Goal: Information Seeking & Learning: Learn about a topic

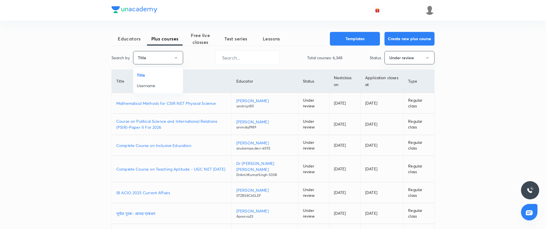
click at [155, 87] on span "Username" at bounding box center [158, 85] width 43 height 6
click at [246, 59] on input "text" at bounding box center [246, 57] width 64 height 15
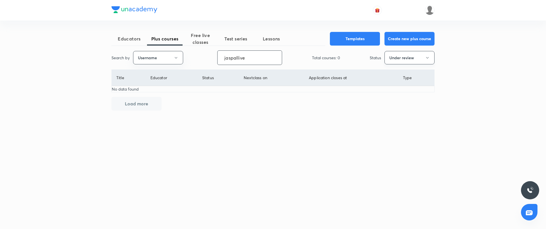
type input "jaspallive"
click at [406, 58] on button "Under review" at bounding box center [410, 57] width 50 height 13
click at [396, 105] on span "Live" at bounding box center [409, 107] width 43 height 6
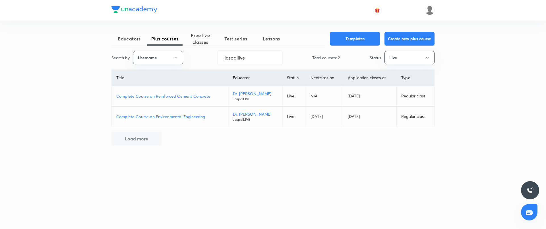
click at [190, 117] on p "Complete Course on Environmental Engineering" at bounding box center [169, 116] width 107 height 6
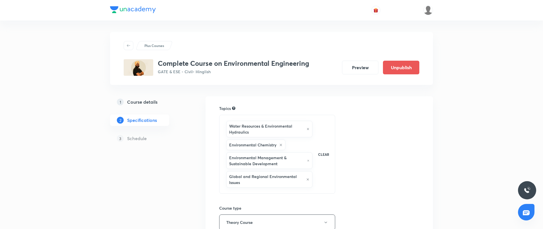
click at [157, 99] on h5 "Course details" at bounding box center [142, 101] width 30 height 7
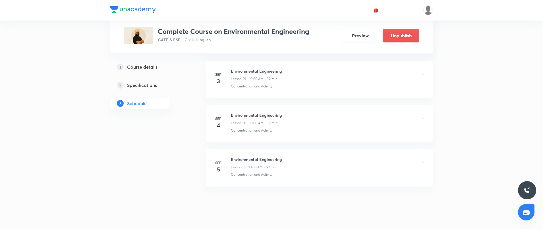
scroll to position [1566, 0]
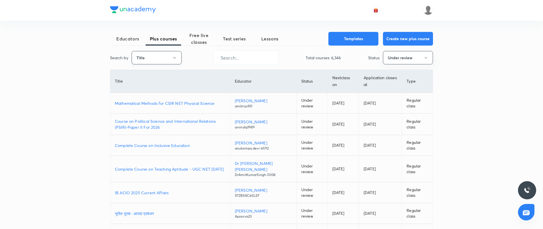
click at [165, 55] on button "Title" at bounding box center [157, 57] width 50 height 13
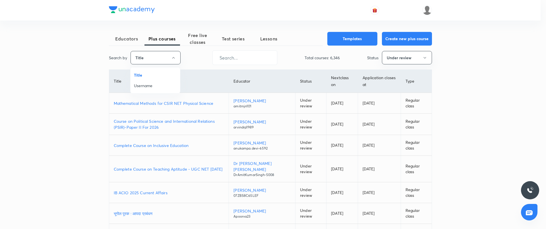
click at [148, 87] on span "Username" at bounding box center [155, 85] width 43 height 6
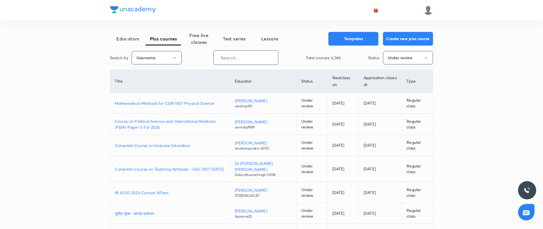
click at [216, 59] on input "text" at bounding box center [246, 57] width 64 height 15
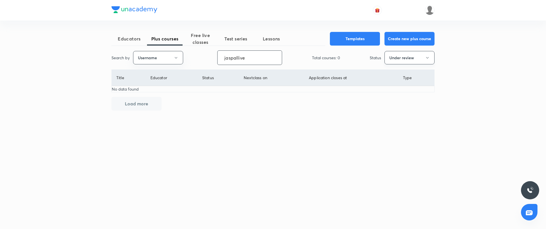
type input "jaspallive"
click at [430, 57] on button "Under review" at bounding box center [410, 57] width 50 height 13
click at [396, 105] on span "Live" at bounding box center [409, 107] width 43 height 6
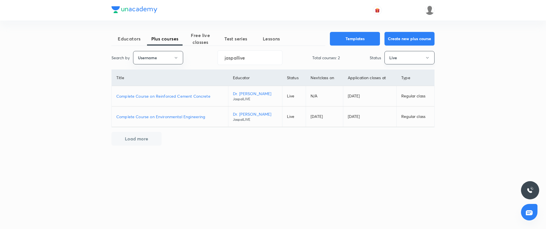
click at [411, 59] on button "Live" at bounding box center [410, 57] width 50 height 13
click at [397, 115] on span "Completed" at bounding box center [409, 117] width 43 height 6
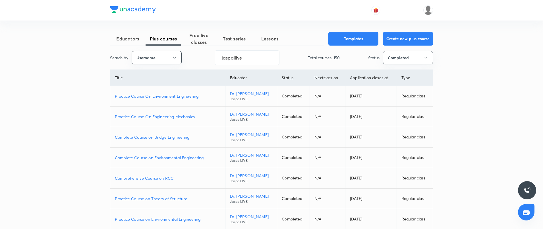
click at [183, 96] on p "Practice Course On Environment Engineering" at bounding box center [168, 96] width 106 height 6
click at [394, 55] on button "Completed" at bounding box center [408, 57] width 50 height 13
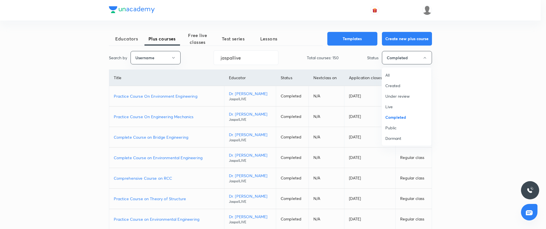
click at [397, 106] on span "Live" at bounding box center [406, 107] width 43 height 6
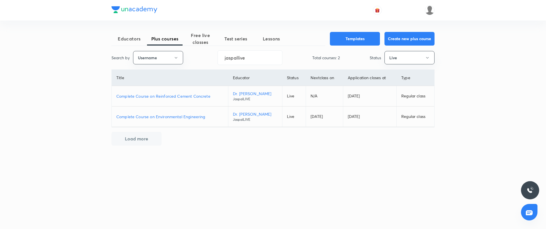
click at [186, 115] on p "Complete Course on Environmental Engineering" at bounding box center [169, 116] width 107 height 6
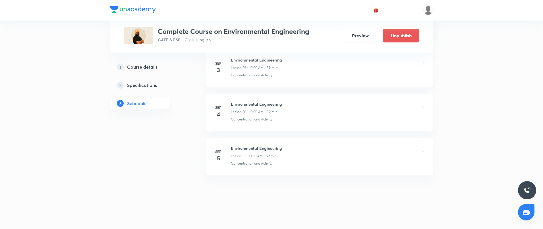
click at [82, 20] on header at bounding box center [271, 10] width 543 height 20
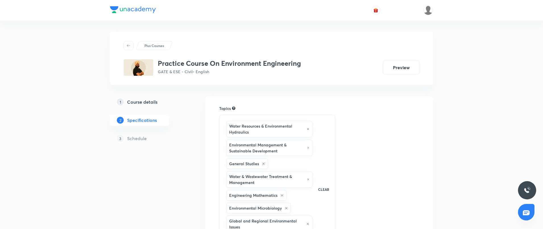
drag, startPoint x: 150, startPoint y: 107, endPoint x: 150, endPoint y: 104, distance: 2.9
click at [149, 107] on link "1 Course details" at bounding box center [148, 101] width 77 height 11
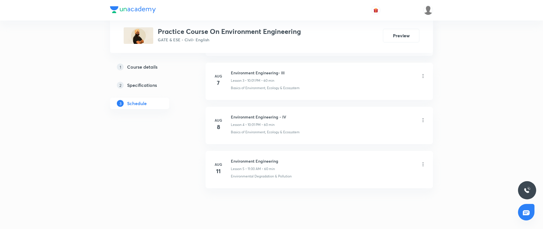
scroll to position [420, 0]
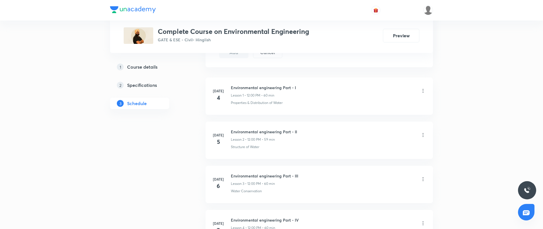
scroll to position [552, 0]
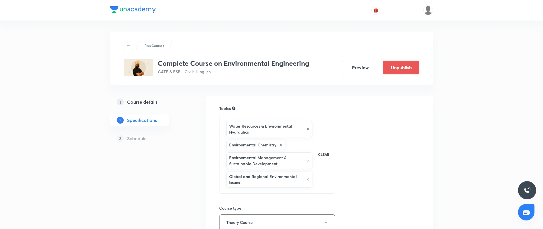
click at [148, 100] on h5 "Course details" at bounding box center [142, 101] width 30 height 7
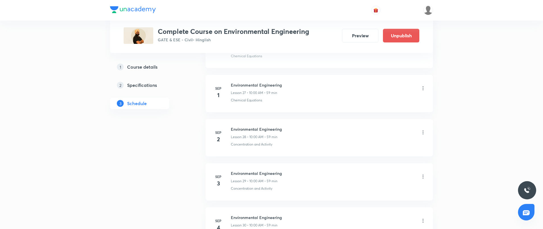
scroll to position [1452, 0]
click at [258, 85] on h6 "Environmental Engineering" at bounding box center [256, 85] width 51 height 6
copy h6 "Environmental Engineering"
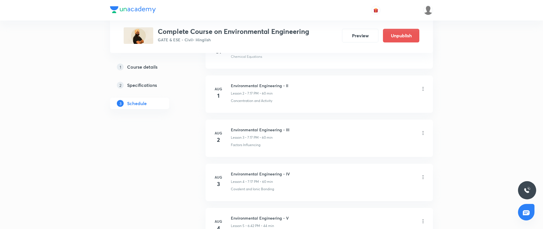
scroll to position [30, 0]
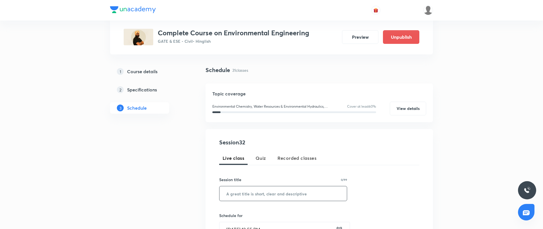
click at [266, 193] on input "text" at bounding box center [283, 193] width 127 height 15
paste input "Environmental Engineering"
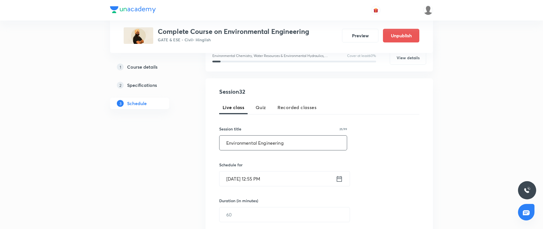
scroll to position [87, 0]
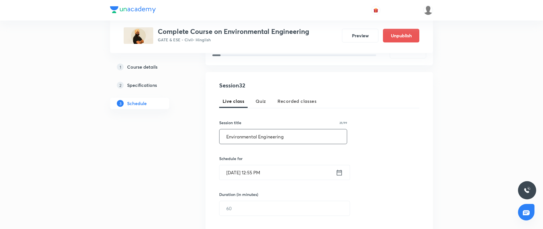
type input "Environmental Engineering"
click at [307, 170] on input "Sep 1, 2025, 12:55 PM" at bounding box center [278, 172] width 116 height 15
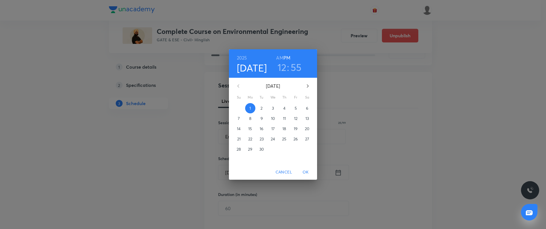
click at [281, 66] on h3 "12" at bounding box center [282, 67] width 9 height 12
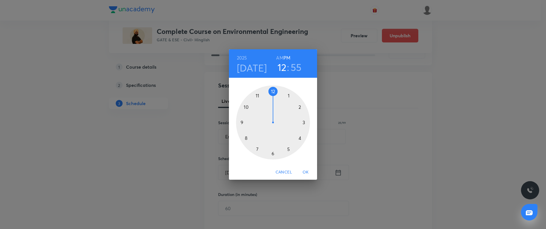
click at [299, 137] on div at bounding box center [273, 122] width 74 height 74
click at [273, 90] on div at bounding box center [273, 122] width 74 height 74
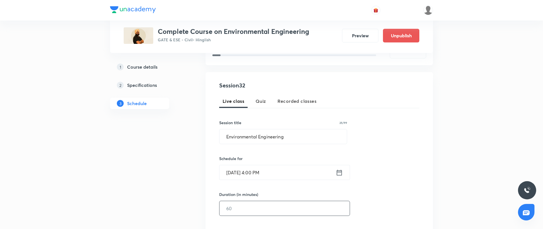
click at [253, 207] on input "text" at bounding box center [285, 208] width 130 height 15
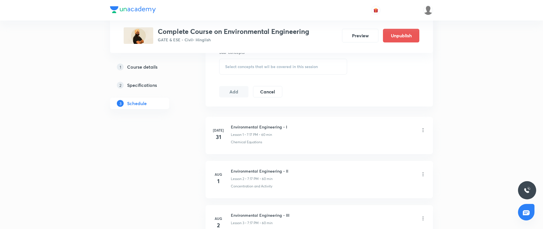
scroll to position [267, 0]
type input "60"
click at [274, 63] on span "Select concepts that wil be covered in this session" at bounding box center [271, 64] width 93 height 5
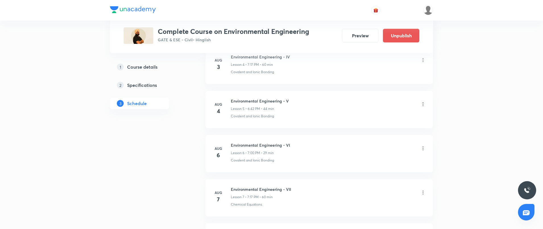
scroll to position [335, 0]
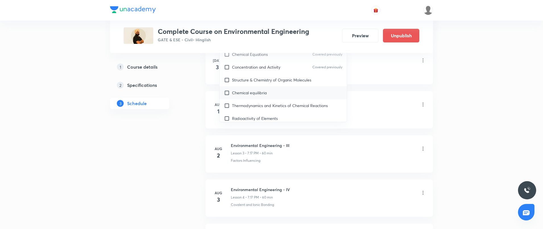
click at [270, 95] on div "Chemical equilibria" at bounding box center [283, 92] width 127 height 13
checkbox input "true"
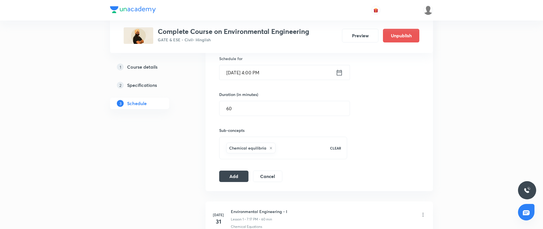
scroll to position [173, 0]
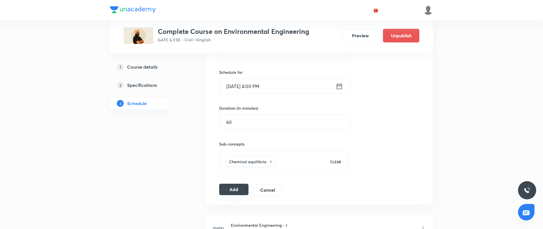
click at [235, 188] on button "Add" at bounding box center [233, 188] width 29 height 11
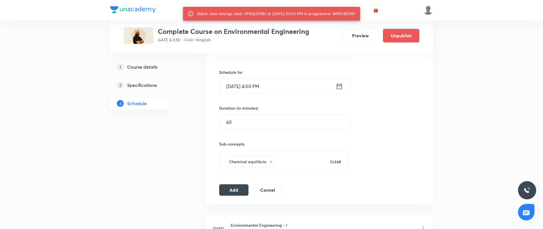
click at [351, 12] on div "Batch class timings clash. MVQEDXB2 at 01 Sep 2025 03:03 PM in programme: WMH3K…" at bounding box center [276, 14] width 158 height 10
click at [293, 86] on input "Sep 1, 2025, 4:00 PM" at bounding box center [278, 86] width 116 height 15
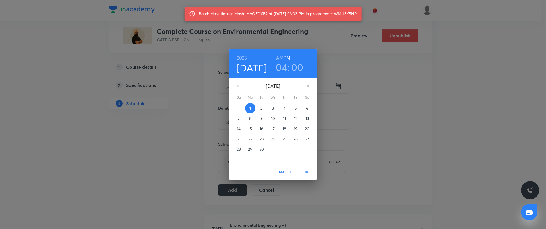
click at [273, 69] on div "04 : 00" at bounding box center [290, 67] width 40 height 12
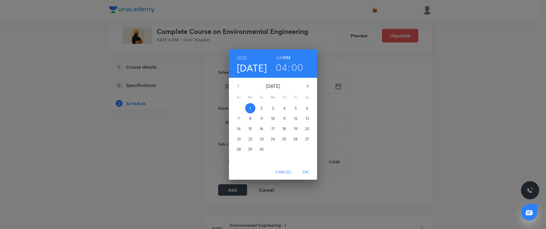
click at [276, 69] on h3 "04" at bounding box center [282, 67] width 12 height 12
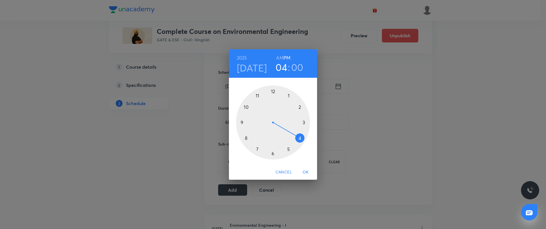
click at [273, 156] on div at bounding box center [273, 122] width 74 height 74
click at [307, 171] on span "OK" at bounding box center [306, 171] width 14 height 7
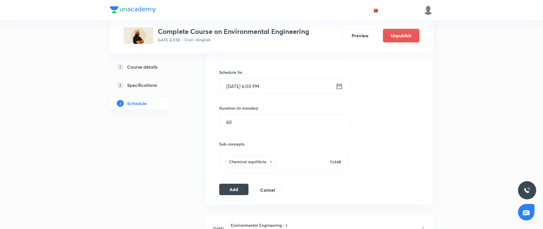
click at [241, 190] on button "Add" at bounding box center [233, 188] width 29 height 11
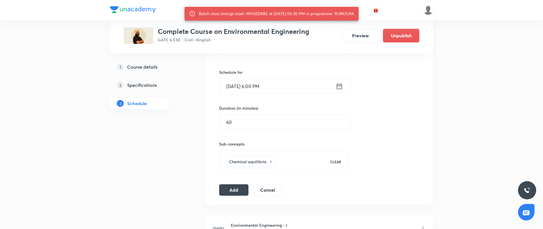
click at [266, 90] on input "Sep 1, 2025, 6:00 PM" at bounding box center [278, 86] width 116 height 15
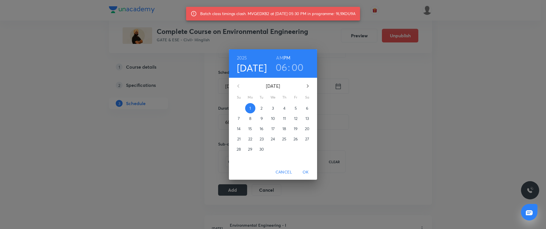
click at [283, 69] on h3 "06" at bounding box center [282, 67] width 12 height 12
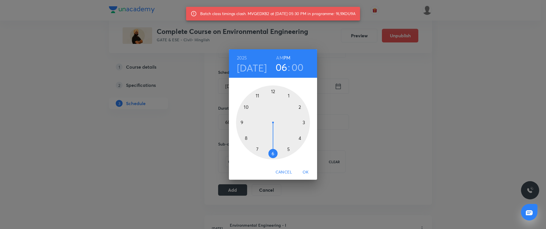
click at [291, 150] on div at bounding box center [273, 122] width 74 height 74
click at [298, 168] on button "OK" at bounding box center [306, 172] width 18 height 11
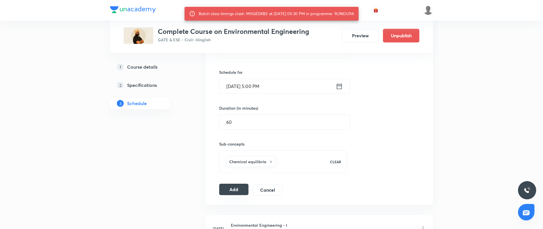
click at [244, 186] on button "Add" at bounding box center [233, 188] width 29 height 11
click at [342, 86] on icon at bounding box center [339, 86] width 7 height 8
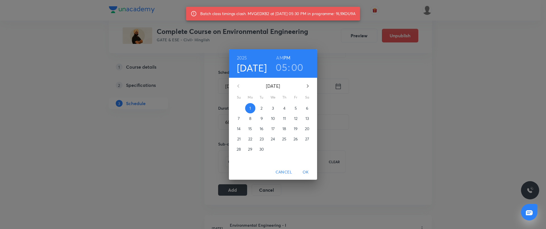
click at [280, 68] on h3 "05" at bounding box center [282, 67] width 12 height 12
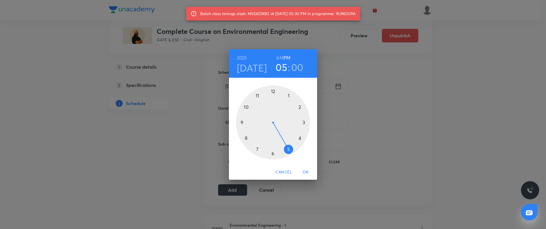
click at [303, 120] on div at bounding box center [273, 122] width 74 height 74
click at [306, 171] on span "OK" at bounding box center [306, 171] width 14 height 7
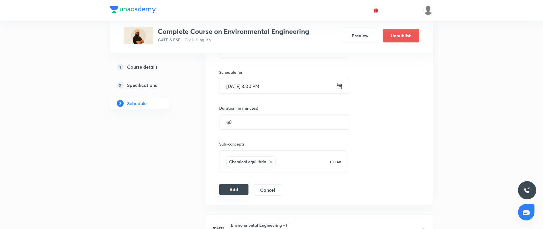
click at [242, 187] on button "Add" at bounding box center [233, 188] width 29 height 11
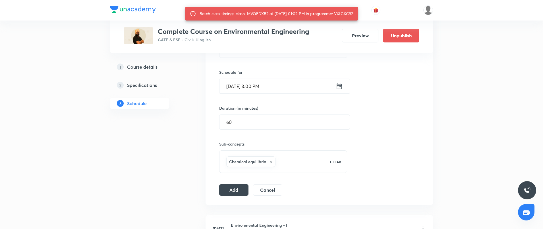
click at [295, 77] on div "Schedule for Sep 1, 2025, 3:00 PM ​" at bounding box center [283, 81] width 128 height 24
click at [302, 87] on input "Sep 1, 2025, 3:00 PM" at bounding box center [278, 86] width 116 height 15
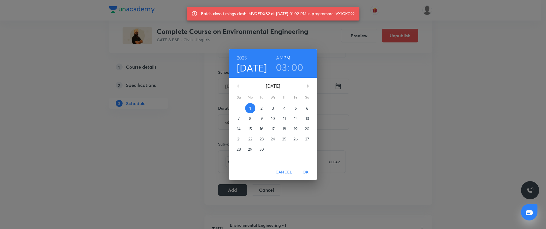
drag, startPoint x: 276, startPoint y: 68, endPoint x: 280, endPoint y: 71, distance: 5.2
click at [276, 68] on h3 "03" at bounding box center [281, 67] width 11 height 12
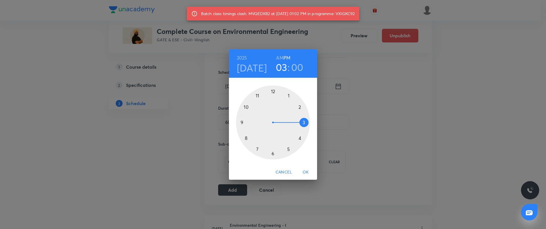
click at [259, 153] on div at bounding box center [273, 122] width 74 height 74
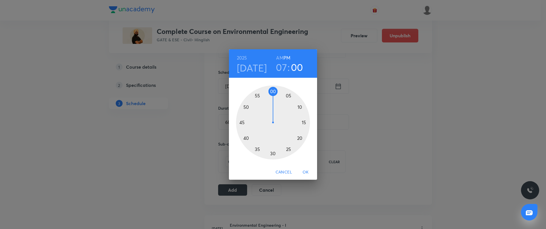
click at [305, 172] on span "OK" at bounding box center [306, 171] width 14 height 7
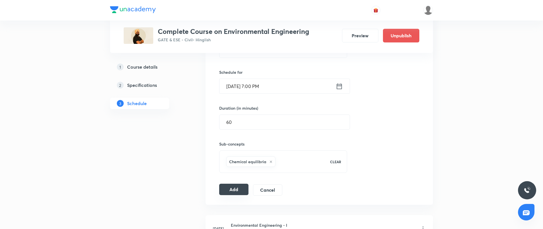
click at [243, 185] on button "Add" at bounding box center [233, 188] width 29 height 11
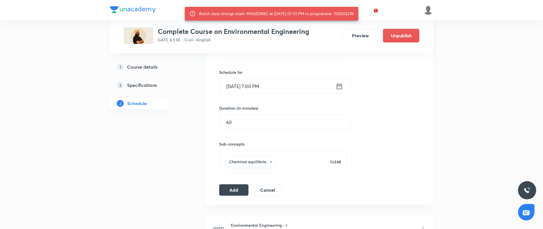
click at [329, 79] on input "Sep 1, 2025, 7:00 PM" at bounding box center [278, 86] width 116 height 15
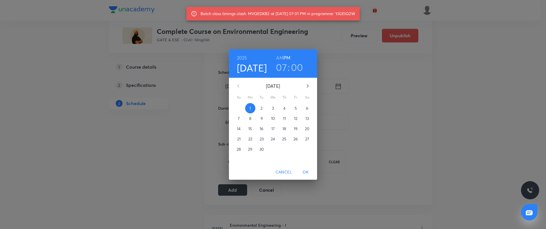
click at [273, 108] on p "3" at bounding box center [273, 108] width 2 height 6
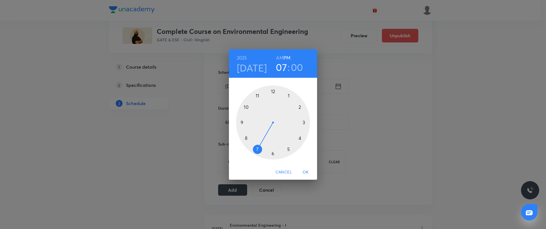
click at [256, 74] on h4 "Sep 3" at bounding box center [252, 68] width 30 height 12
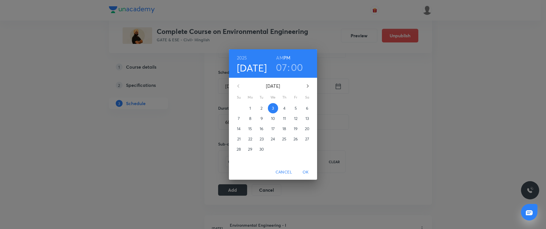
click at [252, 108] on span "1" at bounding box center [250, 108] width 10 height 6
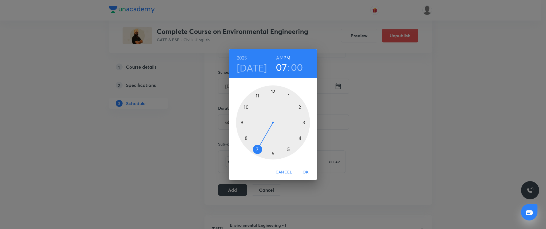
click at [303, 122] on div at bounding box center [273, 122] width 74 height 74
click at [277, 90] on div at bounding box center [273, 122] width 74 height 74
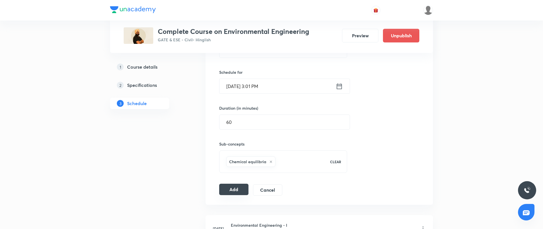
click at [236, 189] on button "Add" at bounding box center [233, 188] width 29 height 11
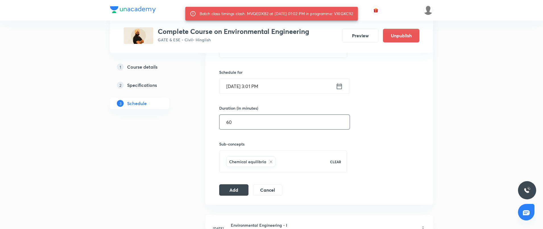
click at [259, 120] on input "60" at bounding box center [285, 122] width 130 height 15
click at [259, 121] on input "60" at bounding box center [285, 122] width 130 height 15
click at [240, 192] on button "Add" at bounding box center [233, 188] width 29 height 11
click at [349, 12] on div "Batch class timings clash. MVQEDXB2 at 01 Sep 2025 01:02 PM in programme: VXIGK…" at bounding box center [277, 14] width 154 height 10
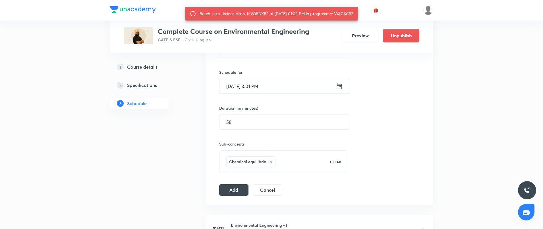
copy div "VXIGKC92"
click at [345, 90] on div "Sep 1, 2025, 3:01 PM ​" at bounding box center [284, 85] width 131 height 15
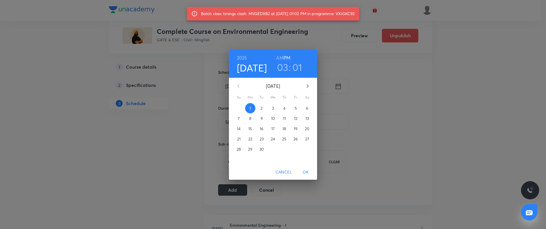
click at [297, 67] on h3 "01" at bounding box center [297, 67] width 10 height 12
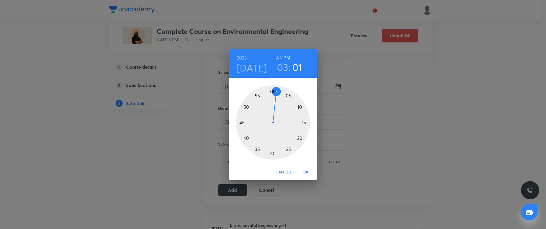
click at [281, 90] on div at bounding box center [273, 122] width 74 height 74
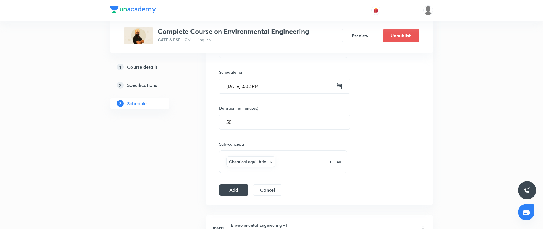
click at [300, 89] on input "Sep 1, 2025, 3:02 PM" at bounding box center [278, 86] width 116 height 15
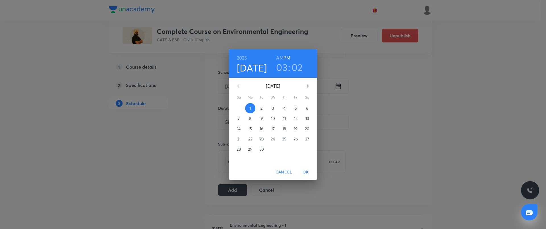
click at [295, 62] on h3 "02" at bounding box center [297, 67] width 11 height 12
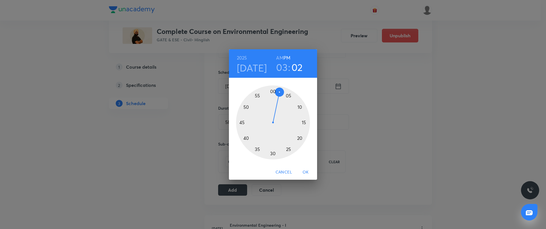
click at [285, 91] on div at bounding box center [273, 122] width 74 height 74
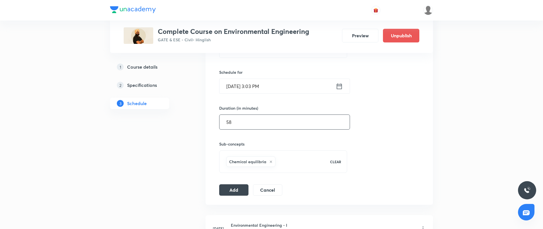
click at [246, 123] on input "58" at bounding box center [285, 122] width 130 height 15
click at [237, 194] on button "Add" at bounding box center [233, 188] width 29 height 11
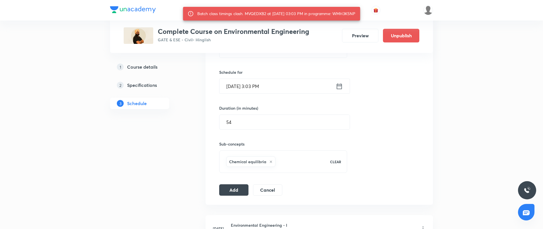
click at [350, 12] on div "Batch class timings clash. MVQEDXB2 at 01 Sep 2025 03:03 PM in programme: WMH3K…" at bounding box center [276, 14] width 158 height 10
copy div "WMH3K5NP"
click at [281, 91] on input "Sep 1, 2025, 3:03 PM" at bounding box center [278, 86] width 116 height 15
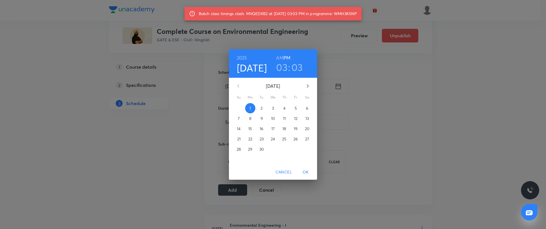
click at [279, 69] on h3 "03" at bounding box center [281, 67] width 11 height 12
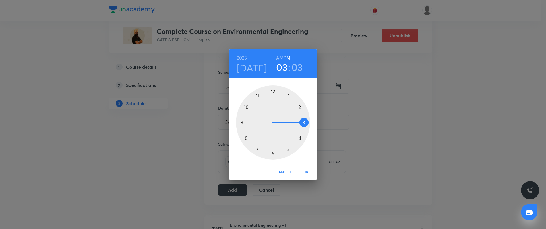
click at [274, 153] on div at bounding box center [273, 122] width 74 height 74
click at [275, 91] on div at bounding box center [273, 122] width 74 height 74
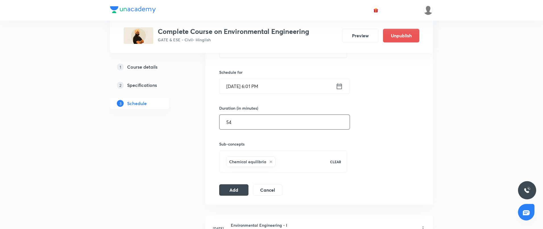
click at [241, 125] on input "54" at bounding box center [285, 122] width 130 height 15
click at [242, 125] on input "54" at bounding box center [285, 122] width 130 height 15
type input "58"
click at [234, 191] on button "Add" at bounding box center [233, 188] width 29 height 11
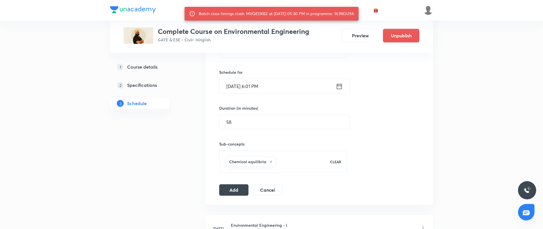
click at [304, 88] on input "Sep 1, 2025, 6:01 PM" at bounding box center [278, 86] width 116 height 15
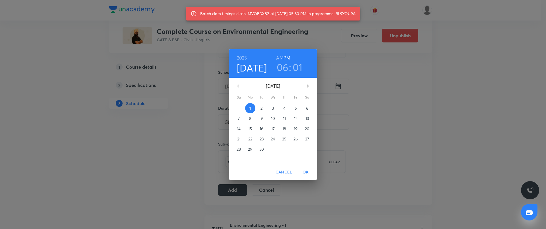
click at [287, 66] on h3 "06" at bounding box center [283, 67] width 12 height 12
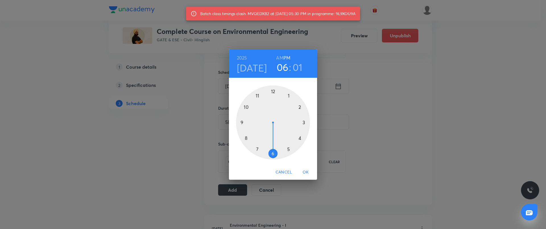
click at [257, 149] on div at bounding box center [273, 122] width 74 height 74
click at [308, 172] on span "OK" at bounding box center [306, 171] width 14 height 7
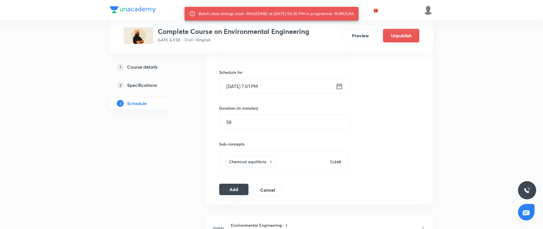
click at [240, 191] on button "Add" at bounding box center [233, 188] width 29 height 11
click at [326, 86] on input "Sep 1, 2025, 7:01 PM" at bounding box center [278, 86] width 116 height 15
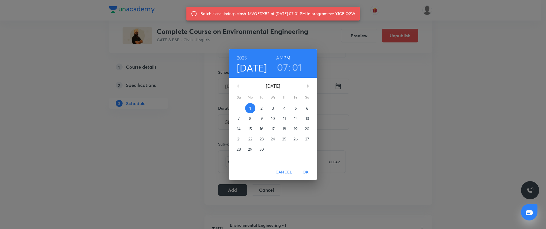
click at [286, 74] on div "2025 Sep 1 07 : 01 AM PM" at bounding box center [273, 63] width 88 height 28
click at [284, 69] on h3 "07" at bounding box center [282, 67] width 11 height 12
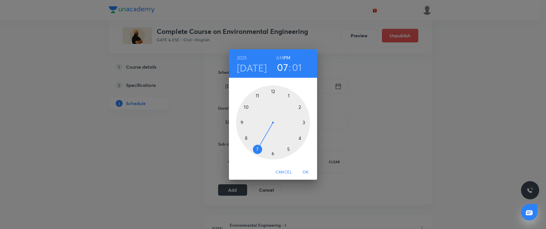
click at [248, 136] on div at bounding box center [273, 122] width 74 height 74
click at [302, 168] on span "OK" at bounding box center [306, 171] width 14 height 7
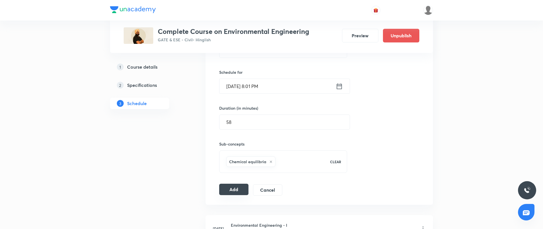
click at [236, 185] on button "Add" at bounding box center [233, 188] width 29 height 11
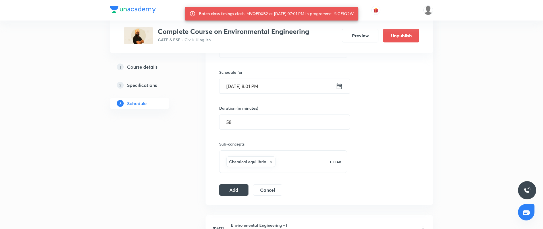
click at [302, 88] on input "Sep 1, 2025, 8:01 PM" at bounding box center [278, 86] width 116 height 15
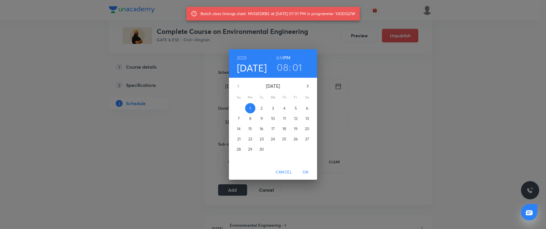
click at [286, 63] on h3 "08" at bounding box center [283, 67] width 12 height 12
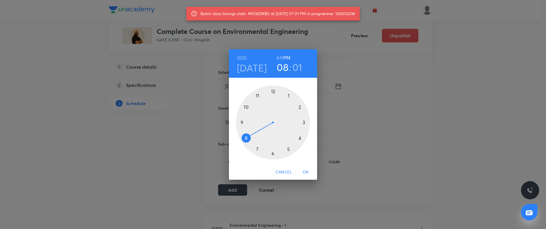
click at [242, 126] on div at bounding box center [273, 122] width 74 height 74
click at [306, 173] on span "OK" at bounding box center [306, 171] width 14 height 7
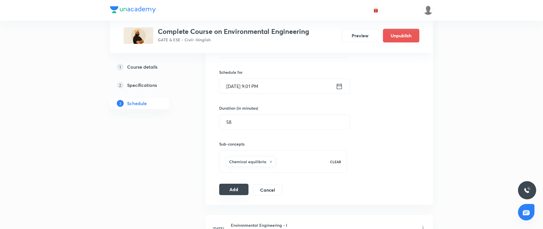
click at [245, 189] on button "Add" at bounding box center [233, 188] width 29 height 11
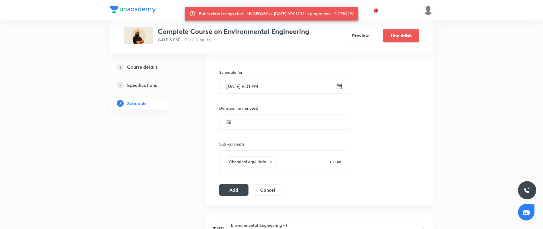
click at [275, 86] on input "Sep 1, 2025, 9:01 PM" at bounding box center [278, 86] width 116 height 15
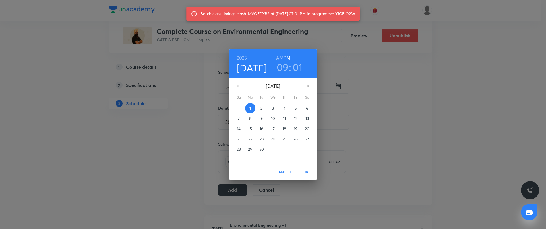
click at [297, 64] on h3 "01" at bounding box center [298, 67] width 10 height 12
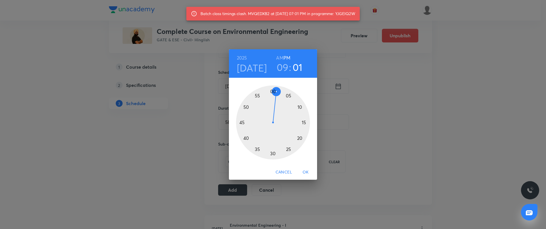
click at [282, 66] on h3 "09" at bounding box center [283, 67] width 12 height 12
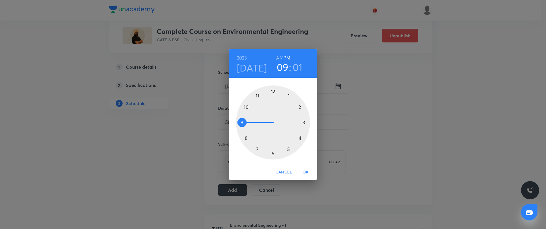
click at [243, 107] on div at bounding box center [273, 122] width 74 height 74
click at [305, 168] on span "OK" at bounding box center [306, 171] width 14 height 7
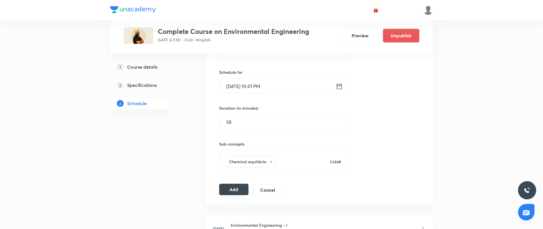
click at [236, 186] on button "Add" at bounding box center [233, 188] width 29 height 11
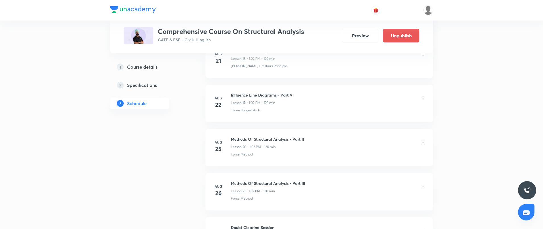
scroll to position [1375, 0]
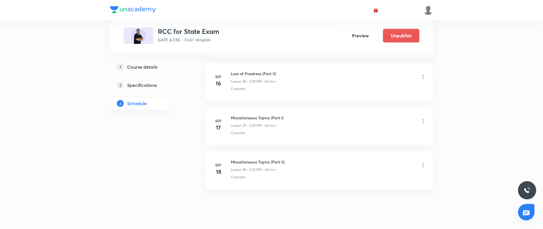
scroll to position [1523, 0]
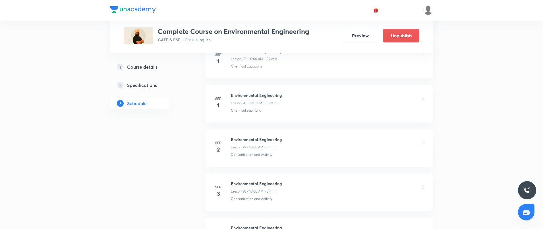
scroll to position [1464, 0]
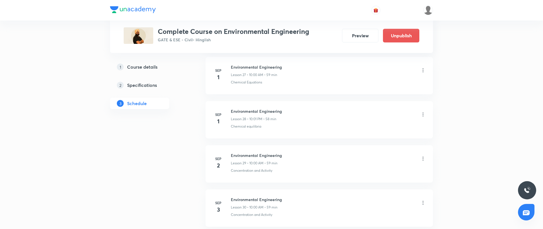
scroll to position [1480, 0]
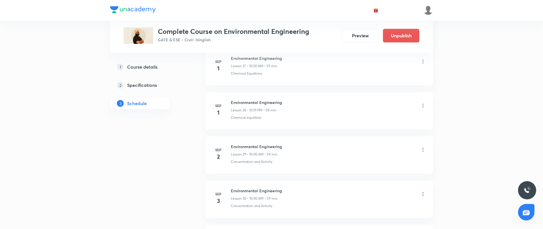
click at [257, 103] on h6 "Environmental Engineering" at bounding box center [256, 102] width 51 height 6
copy h6 "Environmental Engineering"
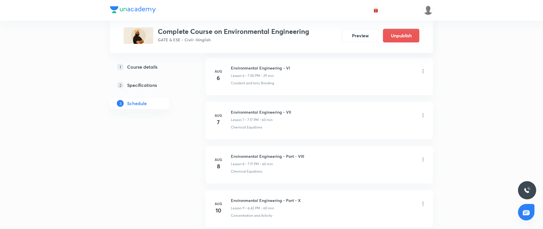
scroll to position [58, 0]
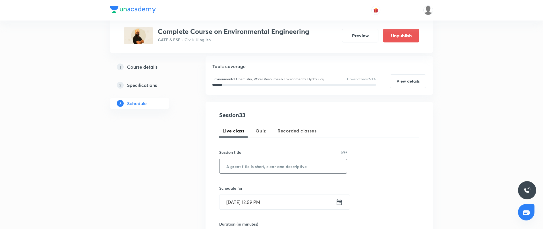
drag, startPoint x: 270, startPoint y: 167, endPoint x: 269, endPoint y: 164, distance: 2.9
click at [270, 166] on input "text" at bounding box center [283, 166] width 127 height 15
paste input "Environmental Engineering"
type input "Environmental Engineering"
click at [284, 199] on input "Sep 1, 2025, 12:59 PM" at bounding box center [278, 202] width 116 height 15
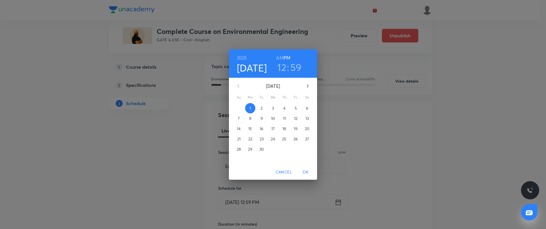
click at [262, 110] on p "2" at bounding box center [262, 108] width 2 height 6
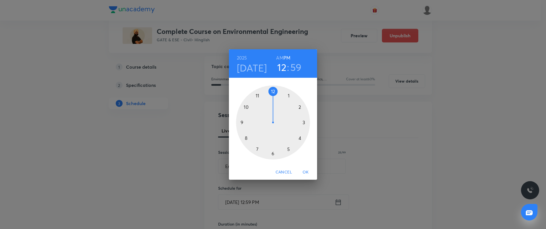
click at [245, 108] on div at bounding box center [273, 122] width 74 height 74
click at [275, 89] on div at bounding box center [273, 122] width 74 height 74
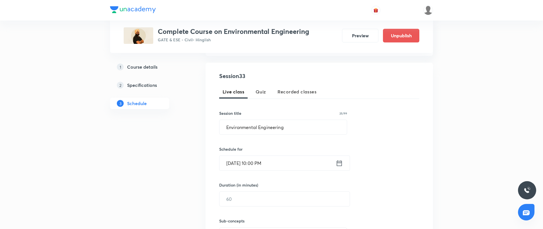
scroll to position [115, 0]
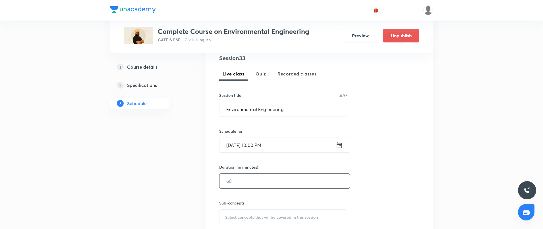
click at [263, 181] on input "text" at bounding box center [285, 180] width 130 height 15
type input "60"
click at [269, 217] on span "Select concepts that wil be covered in this session" at bounding box center [271, 217] width 93 height 5
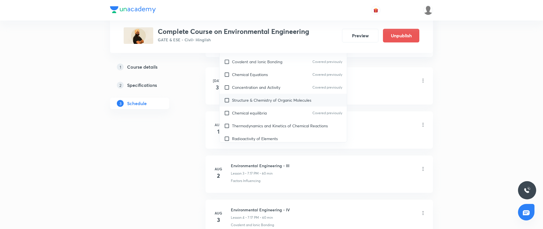
click at [248, 94] on div "Structure & Chemistry of Organic Molecules" at bounding box center [283, 100] width 127 height 13
checkbox input "true"
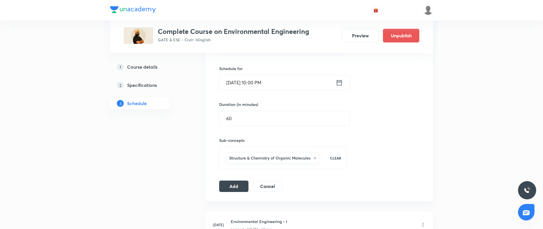
scroll to position [172, 0]
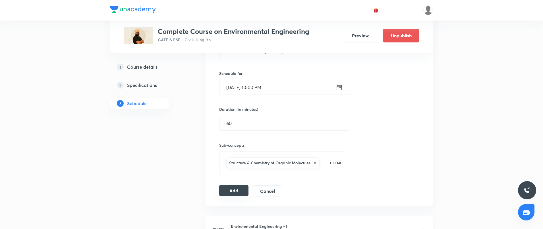
click at [235, 191] on button "Add" at bounding box center [233, 190] width 29 height 11
click at [278, 82] on input "Sep 2, 2025, 10:00 PM" at bounding box center [278, 87] width 116 height 15
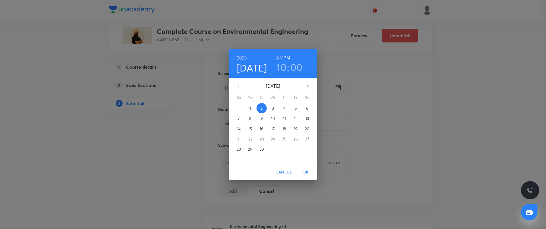
click at [256, 63] on h4 "Sep 2" at bounding box center [252, 68] width 30 height 12
click at [257, 70] on h4 "Sep 2" at bounding box center [252, 68] width 30 height 12
click at [243, 67] on h4 "Sep 2" at bounding box center [252, 68] width 30 height 12
click at [273, 108] on p "3" at bounding box center [273, 108] width 2 height 6
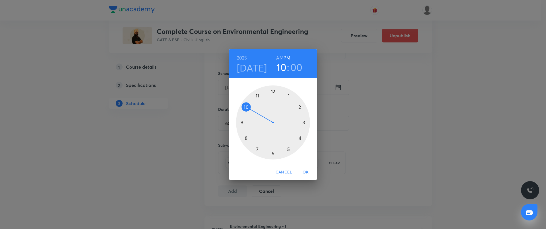
click at [306, 172] on span "OK" at bounding box center [306, 171] width 14 height 7
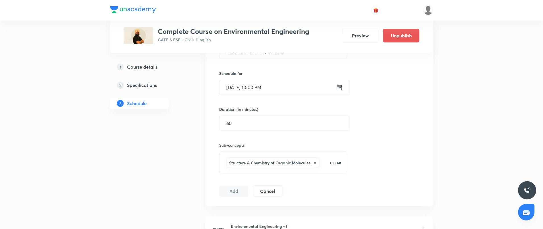
click at [315, 162] on icon at bounding box center [314, 162] width 3 height 3
click at [294, 159] on span "Select concepts that wil be covered in this session" at bounding box center [271, 159] width 93 height 5
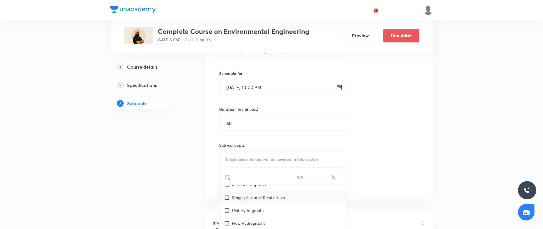
click at [262, 200] on div "Stage-discharge Relationship" at bounding box center [283, 197] width 127 height 13
checkbox input "true"
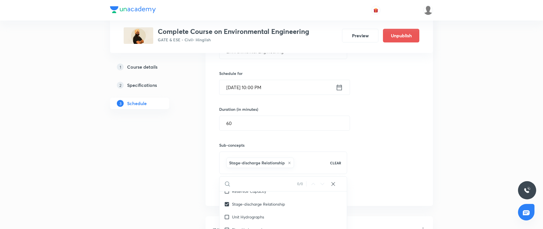
click at [230, 191] on button "Add" at bounding box center [233, 190] width 29 height 11
click at [229, 87] on input "Sep 3, 2025, 10:00 PM" at bounding box center [278, 87] width 116 height 15
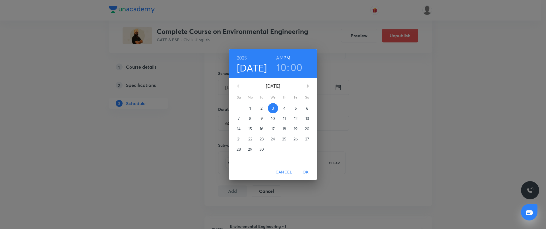
click at [284, 109] on p "4" at bounding box center [284, 108] width 2 height 6
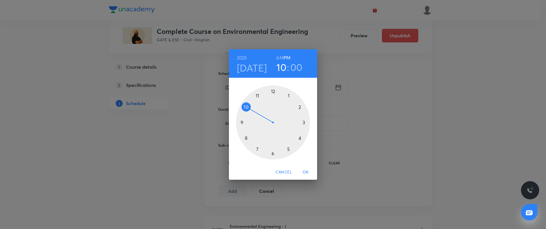
click at [306, 170] on span "OK" at bounding box center [306, 171] width 14 height 7
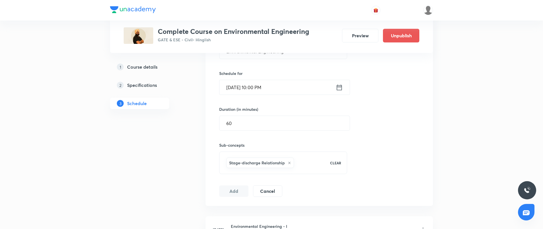
click at [289, 163] on icon at bounding box center [289, 162] width 3 height 3
click at [283, 162] on div "Select concepts that wil be covered in this session" at bounding box center [283, 159] width 128 height 16
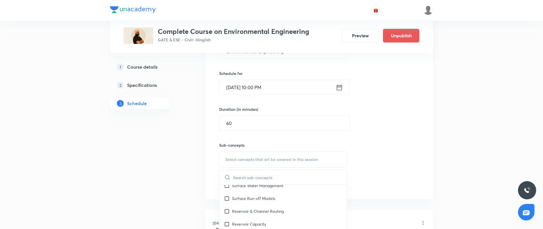
scroll to position [1307, 0]
click at [257, 201] on p "Urban Heat Islands" at bounding box center [258, 201] width 53 height 6
checkbox input "true"
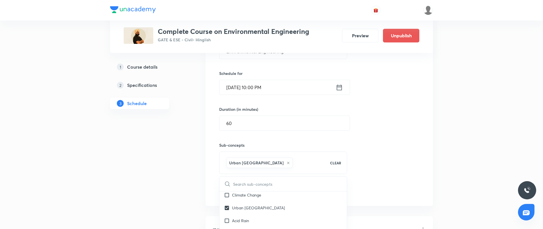
click at [389, 134] on div "Session 33 Live class Quiz Recorded classes Session title 25/99 Environmental E…" at bounding box center [319, 96] width 200 height 200
click at [232, 191] on button "Add" at bounding box center [233, 190] width 29 height 11
click at [285, 91] on input "Sep 4, 2025, 10:00 PM" at bounding box center [278, 87] width 116 height 15
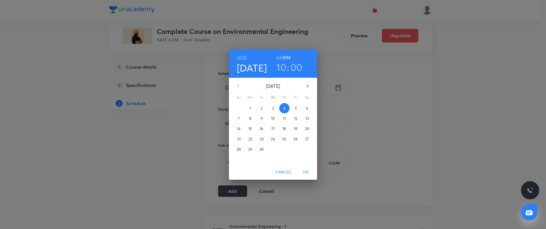
click at [298, 111] on button "5" at bounding box center [296, 108] width 10 height 10
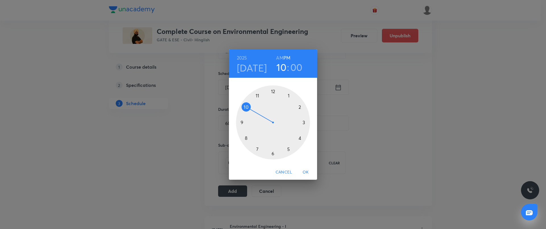
click at [306, 173] on span "OK" at bounding box center [306, 171] width 14 height 7
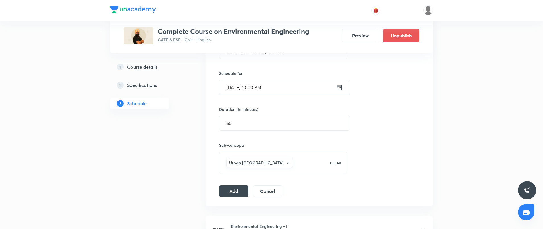
click at [287, 162] on icon at bounding box center [288, 162] width 3 height 3
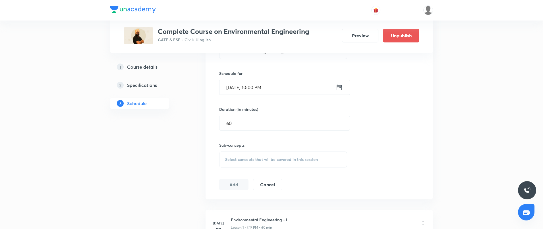
click at [269, 162] on div "Select concepts that wil be covered in this session" at bounding box center [283, 159] width 128 height 16
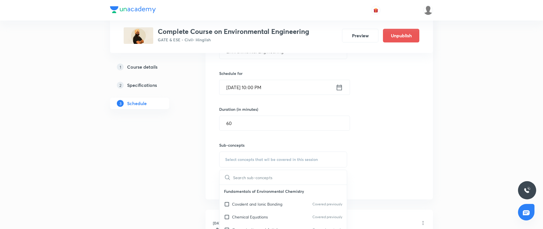
scroll to position [284, 0]
click at [262, 200] on p "Cation Exchange Capacity" at bounding box center [256, 200] width 48 height 6
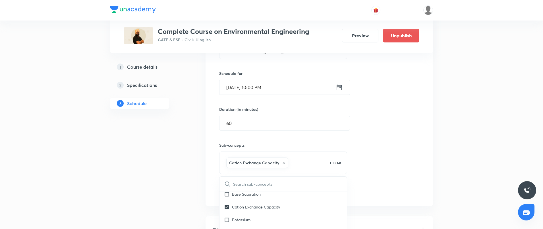
click at [283, 162] on icon at bounding box center [283, 162] width 3 height 3
checkbox input "false"
click at [284, 160] on span "Select concepts that wil be covered in this session" at bounding box center [271, 159] width 93 height 5
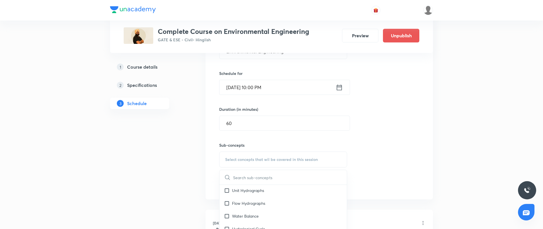
scroll to position [853, 0]
click at [269, 206] on div "Flow measurement" at bounding box center [283, 207] width 127 height 13
checkbox input "true"
click at [377, 159] on div "Session 33 Live class Quiz Recorded classes Session title 25/99 Environmental E…" at bounding box center [319, 96] width 200 height 200
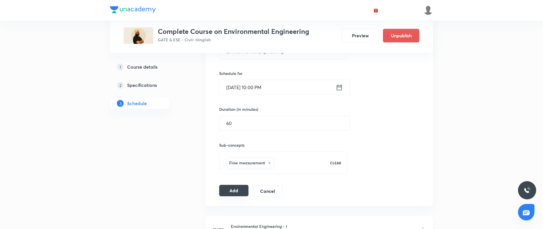
drag, startPoint x: 233, startPoint y: 191, endPoint x: 237, endPoint y: 190, distance: 4.5
click at [233, 191] on button "Add" at bounding box center [233, 190] width 29 height 11
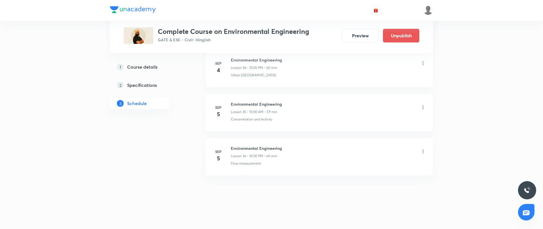
scroll to position [1774, 0]
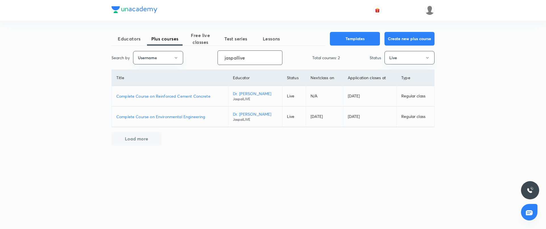
click at [262, 55] on input "jaspallive" at bounding box center [250, 57] width 64 height 15
click at [178, 95] on p "Comprehensive Course on Heat & Mass Transfer" at bounding box center [169, 96] width 107 height 6
click at [164, 115] on p "Complete Course on General Aptitude" at bounding box center [169, 116] width 107 height 6
click at [248, 62] on input "pk006" at bounding box center [250, 57] width 64 height 15
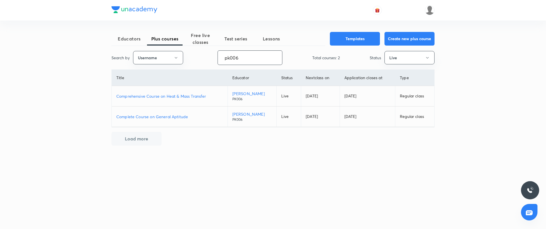
click at [248, 62] on input "pk006" at bounding box center [250, 57] width 64 height 15
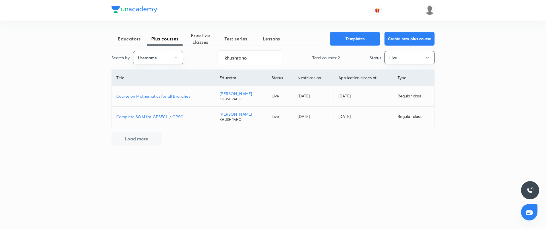
click at [155, 98] on p "Course on Mathematics for all Branches" at bounding box center [163, 96] width 94 height 6
click at [166, 116] on p "Complete SOM for GPSECL / GPSC" at bounding box center [163, 116] width 94 height 6
click at [245, 57] on input "khushraho" at bounding box center [250, 57] width 64 height 15
click at [279, 19] on div at bounding box center [272, 10] width 323 height 20
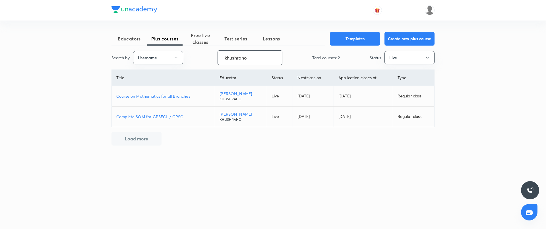
click at [245, 52] on input "khushraho" at bounding box center [250, 57] width 64 height 15
click at [246, 58] on input "khushraho" at bounding box center [250, 57] width 64 height 15
paste input "negi-3848"
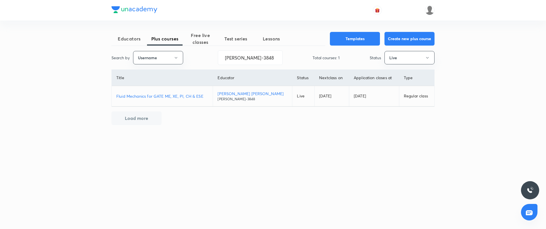
click at [195, 96] on p "Fluid Mechanics for GATE ME, XE, PI, CH & ESE" at bounding box center [162, 96] width 92 height 6
click at [241, 57] on input "negi-3848" at bounding box center [250, 57] width 64 height 15
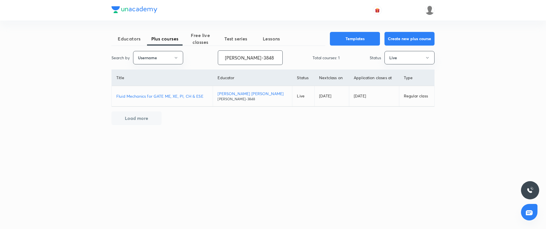
click at [241, 57] on input "negi-3848" at bounding box center [250, 57] width 64 height 15
paste input "deepraj.csit"
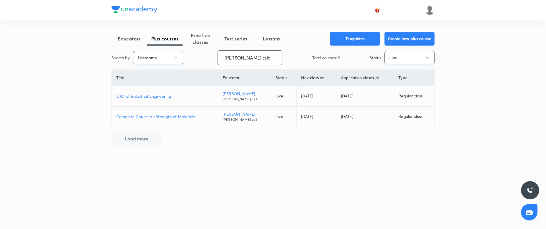
click at [151, 98] on p "CTQ of Industrial Engineering" at bounding box center [164, 96] width 97 height 6
click at [255, 59] on input "deepraj.csit" at bounding box center [250, 57] width 64 height 15
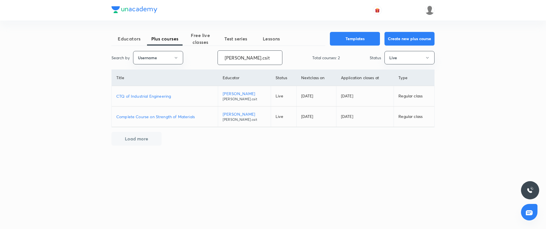
click at [255, 59] on input "deepraj.csit" at bounding box center [250, 57] width 64 height 15
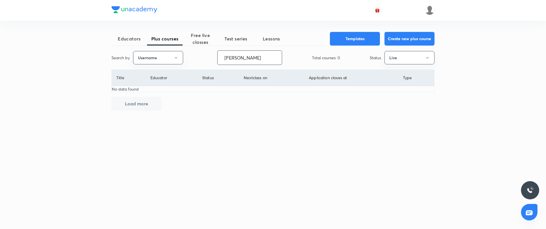
click at [247, 62] on input "NEGI" at bounding box center [250, 57] width 64 height 15
paste input "negi-3848"
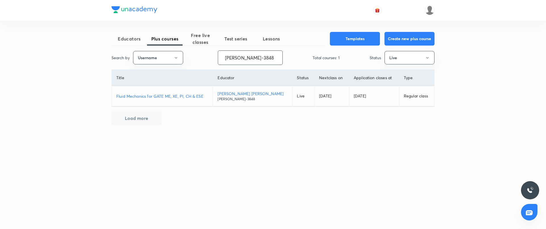
click at [210, 99] on td "Fluid Mechanics for GATE ME, XE, PI, CH & ESE" at bounding box center [162, 96] width 101 height 20
click at [195, 96] on p "Fluid Mechanics for GATE ME, XE, PI, CH & ESE" at bounding box center [162, 96] width 92 height 6
click at [260, 57] on input "negi-3848" at bounding box center [250, 57] width 64 height 15
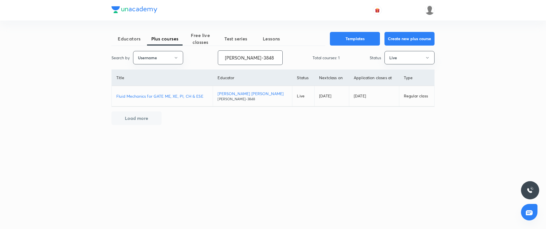
click at [260, 57] on input "negi-3848" at bounding box center [250, 57] width 64 height 15
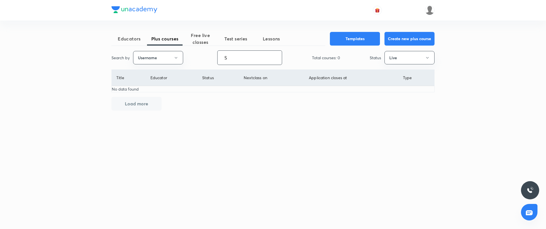
click at [233, 61] on input "S" at bounding box center [250, 57] width 64 height 15
paste input "deepraj.csit"
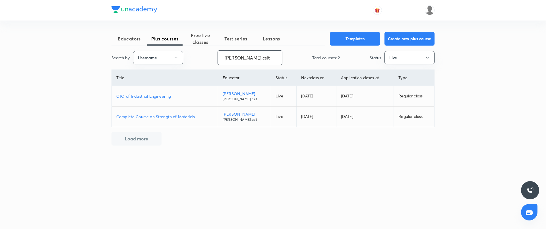
click at [159, 117] on p "Complete Course on Strength of Materials" at bounding box center [164, 116] width 97 height 6
click at [239, 60] on input "deepraj.csit" at bounding box center [250, 57] width 64 height 15
click at [239, 59] on input "deepraj.csit" at bounding box center [250, 57] width 64 height 15
paste input "unacademy-user-YHXX3U2KIIEM"
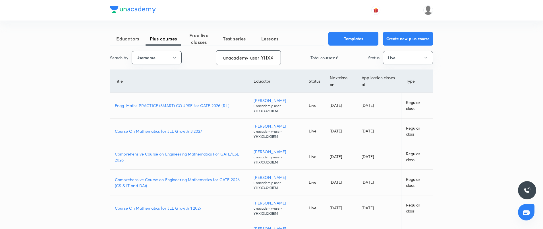
click at [205, 55] on div "Search by Username unacademy-user-YHXX3U2KIIEM ​ Total courses: 6 Status Live" at bounding box center [271, 57] width 323 height 15
click at [261, 59] on input "unacademy-user-YHXX3U2KIIEM" at bounding box center [248, 57] width 64 height 15
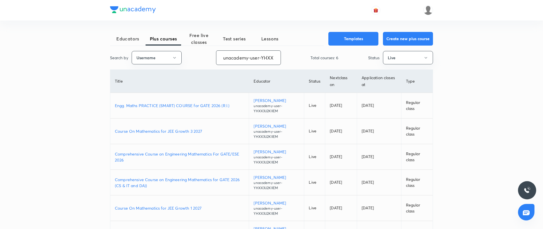
paste input "ankur073"
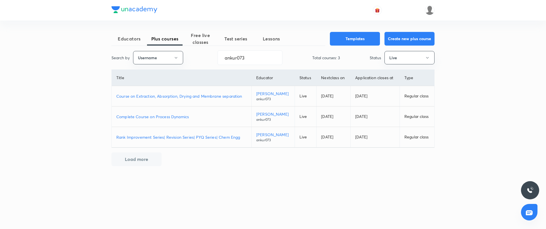
click at [176, 95] on p "Course on Extraction, Absorption, Drying and Membrane separation" at bounding box center [181, 96] width 131 height 6
click at [156, 115] on p "Complete Course on Process Dynamics" at bounding box center [181, 116] width 131 height 6
click at [179, 135] on p "Rank Improvement Series| Revision Series| PYQ Series| Chem Engg" at bounding box center [181, 137] width 131 height 6
click at [255, 53] on input "ankur073" at bounding box center [250, 57] width 64 height 15
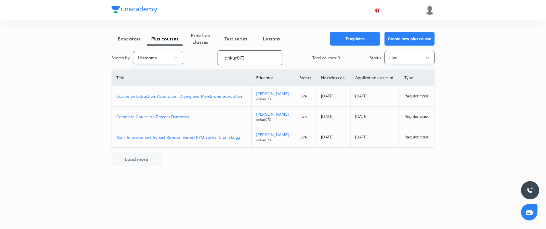
click at [255, 56] on input "ankur073" at bounding box center [250, 57] width 64 height 15
paste input "unacademy-user-7AX946O1N4QD"
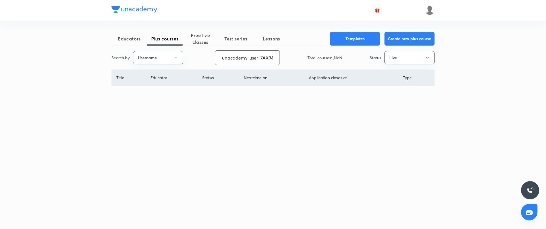
scroll to position [0, 23]
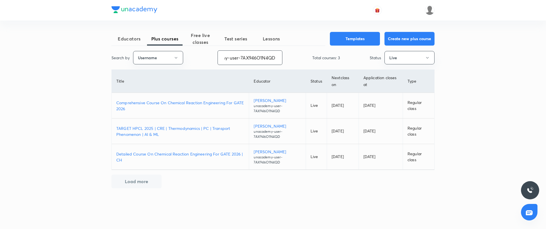
click at [151, 102] on p "Comprehensive Course On Chemical Reaction Engineering For GATE 2026" at bounding box center [180, 106] width 128 height 12
click at [199, 123] on td "TARGET HPCL 2025 | CRE | Thermodynamics | PC | Transport Phenomenon | AI & ML" at bounding box center [180, 131] width 137 height 26
click at [200, 129] on p "TARGET HPCL 2025 | CRE | Thermodynamics | PC | Transport Phenomenon | AI & ML" at bounding box center [180, 131] width 128 height 12
click at [173, 153] on p "Detailed Course On Chemical Reaction Engineering For GATE 2026 | CH" at bounding box center [180, 157] width 128 height 12
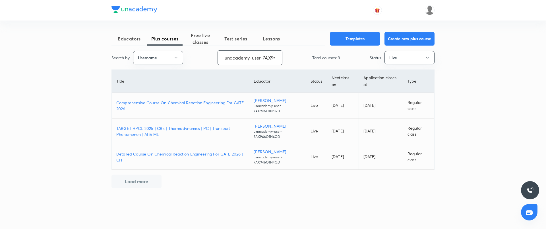
click at [248, 60] on input "unacademy-user-7AX946O1N4QD" at bounding box center [250, 57] width 64 height 15
paste input "DevendraPoonia"
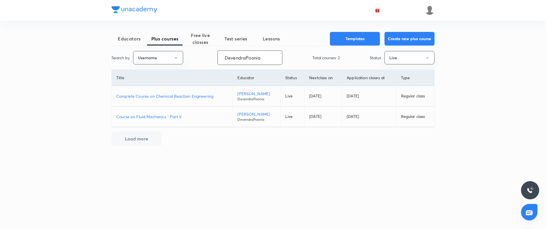
click at [196, 94] on p "Complete Course on Chemical Reaction Engineering" at bounding box center [172, 96] width 112 height 6
click at [149, 115] on p "Course on Fluid Mechanics - Part II" at bounding box center [172, 116] width 112 height 6
click at [178, 96] on p "Complete Course on Chemical Reaction Engineering" at bounding box center [172, 96] width 112 height 6
click at [246, 61] on input "DevendraPoonia" at bounding box center [250, 57] width 64 height 15
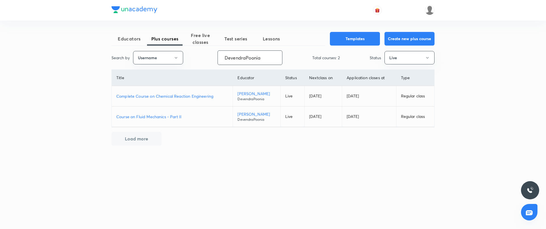
click at [246, 61] on input "DevendraPoonia" at bounding box center [250, 57] width 64 height 15
paste input "manishrajput2301-4400"
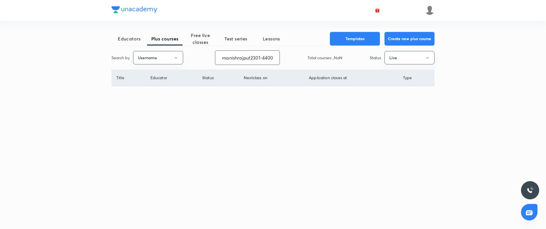
scroll to position [0, 2]
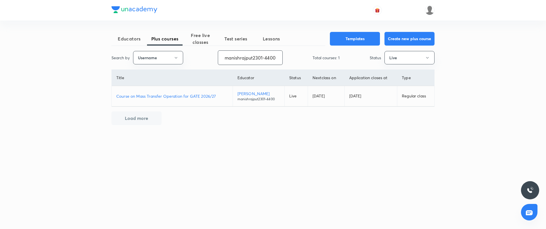
click at [171, 99] on p "Course on Mass Transfer Operation for GATE 2026/27" at bounding box center [172, 96] width 112 height 6
click at [244, 55] on input "manishrajput2301-4400" at bounding box center [250, 57] width 64 height 15
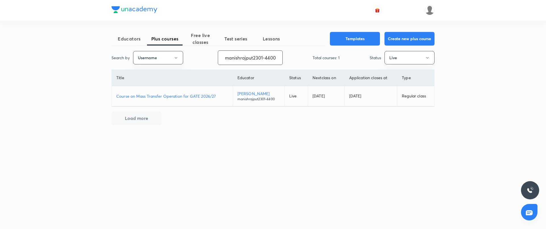
click at [244, 55] on input "manishrajput2301-4400" at bounding box center [250, 57] width 64 height 15
paste input "vishalsoniESE"
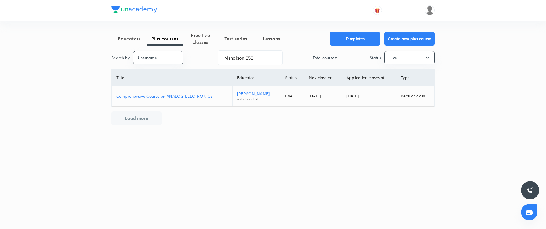
click at [200, 93] on p "Comprehensive Course on ANALOG ELECTRONICS" at bounding box center [171, 96] width 111 height 6
click at [259, 63] on input "vishalsoniESE" at bounding box center [250, 57] width 64 height 15
paste input "adityamax"
click at [178, 95] on p "Comprehensive Course on Control Systems" at bounding box center [165, 96] width 99 height 6
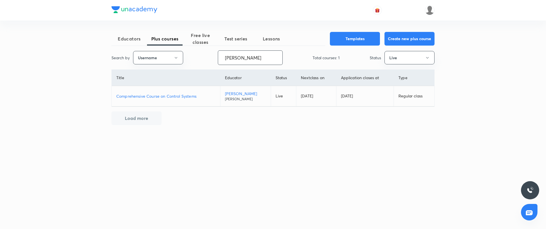
click at [239, 55] on input "adityamax" at bounding box center [250, 57] width 64 height 15
paste input "mayankcreative"
type input "mayankcreative"
click at [165, 96] on p "Complete Course of Power System" at bounding box center [159, 96] width 86 height 6
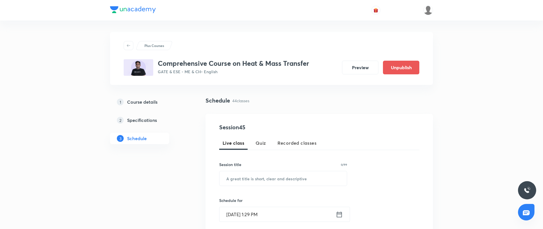
click at [261, 65] on h3 "Comprehensive Course on Heat & Mass Transfer" at bounding box center [233, 63] width 151 height 8
click at [260, 65] on h3 "Comprehensive Course on Heat & Mass Transfer" at bounding box center [233, 63] width 151 height 8
click at [259, 66] on h3 "Comprehensive Course on Heat & Mass Transfer" at bounding box center [233, 63] width 151 height 8
copy h3 "Comprehensive Course on Heat & Mass Transfer"
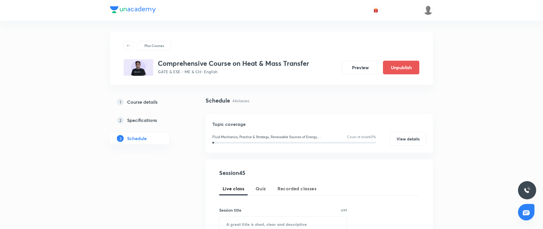
click at [177, 110] on div "1 Course details 2 Specifications 3 Schedule" at bounding box center [148, 123] width 77 height 55
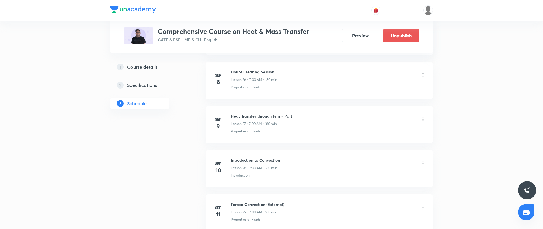
scroll to position [2139, 0]
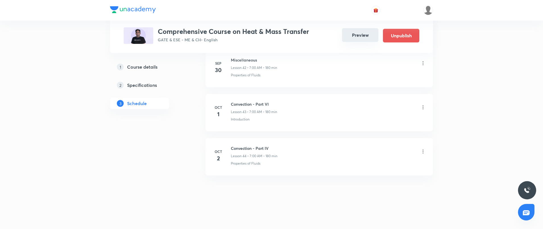
click at [358, 33] on button "Preview" at bounding box center [360, 35] width 36 height 14
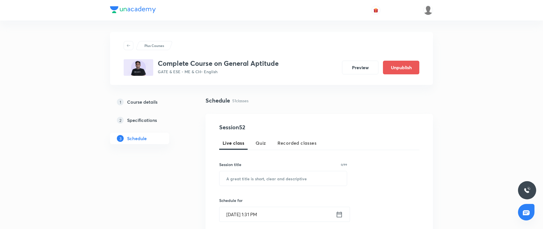
click at [259, 64] on h3 "Complete Course on General Aptitude" at bounding box center [218, 63] width 121 height 8
click at [259, 63] on h3 "Complete Course on General Aptitude" at bounding box center [218, 63] width 121 height 8
click at [259, 64] on h3 "Complete Course on General Aptitude" at bounding box center [218, 63] width 121 height 8
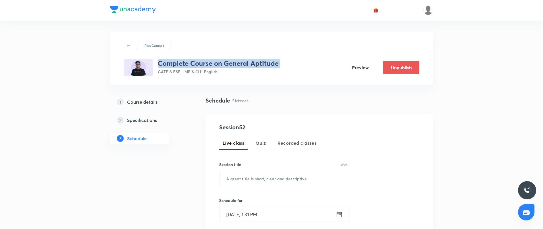
click at [259, 64] on h3 "Complete Course on General Aptitude" at bounding box center [218, 63] width 121 height 8
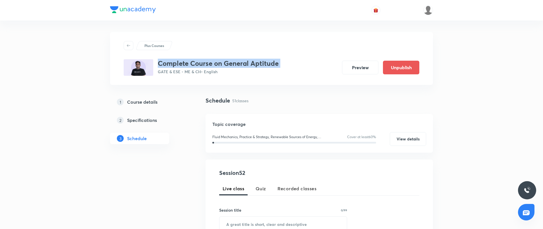
copy h3 "Complete Course on General Aptitude"
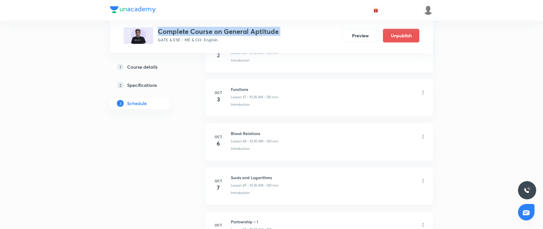
scroll to position [2448, 0]
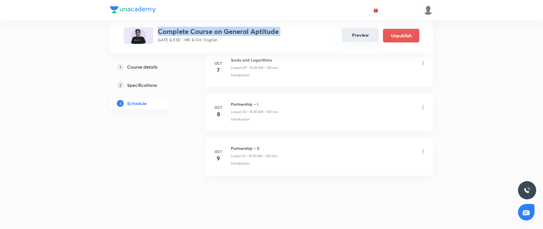
click at [353, 41] on button "Preview" at bounding box center [360, 35] width 36 height 14
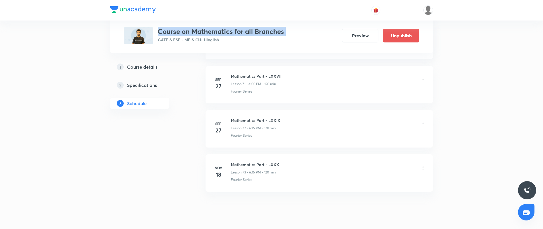
scroll to position [3413, 0]
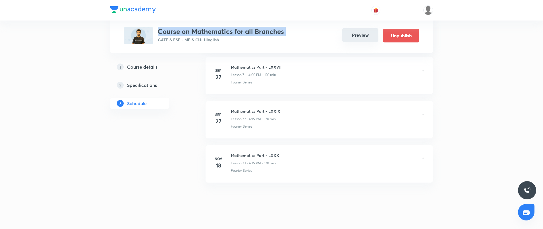
click at [358, 37] on button "Preview" at bounding box center [360, 35] width 36 height 14
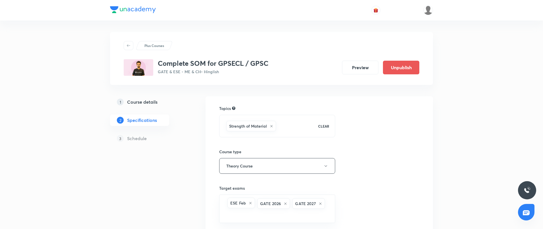
click at [185, 62] on h3 "Complete SOM for GPSECL / GPSC" at bounding box center [213, 63] width 111 height 8
copy h3 "Complete SOM for GPSECL / GPSC"
click at [230, 94] on div "Plus Courses Complete SOM for GPSECL / GPSC GATE & ESE - ME & CH • Hinglish Pre…" at bounding box center [271, 181] width 323 height 298
click at [155, 101] on h5 "Course details" at bounding box center [142, 101] width 30 height 7
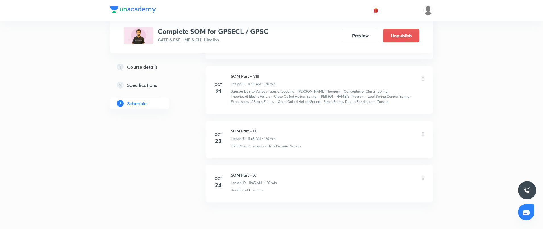
scroll to position [704, 0]
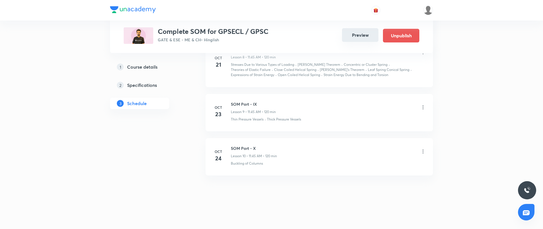
click at [375, 34] on button "Preview" at bounding box center [360, 35] width 36 height 14
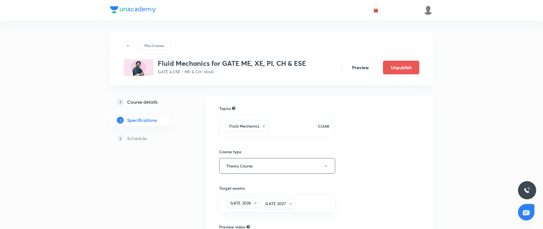
click at [131, 98] on h5 "Course details" at bounding box center [142, 101] width 30 height 7
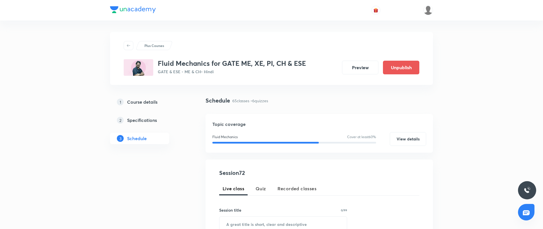
click at [259, 64] on h3 "Fluid Mechanics for GATE ME, XE, PI, CH & ESE" at bounding box center [232, 63] width 148 height 8
copy h3 "Fluid Mechanics for GATE ME, XE, PI, CH & ESE"
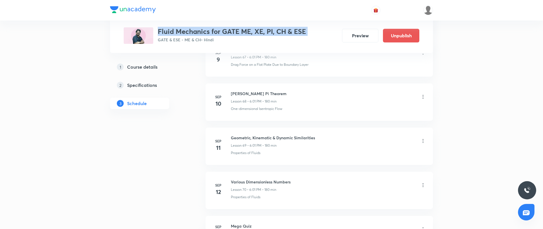
scroll to position [3370, 0]
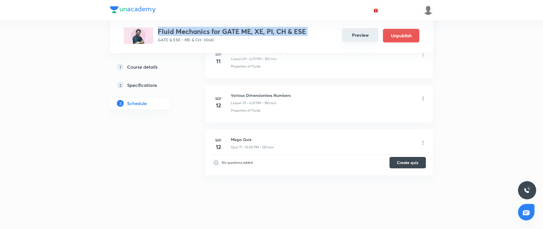
click at [361, 38] on button "Preview" at bounding box center [360, 35] width 36 height 14
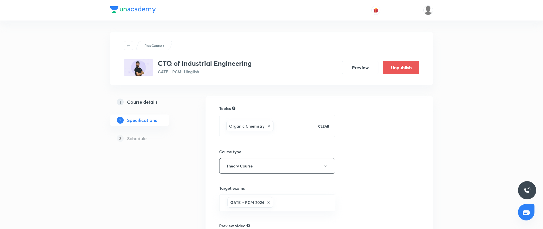
click at [202, 61] on h3 "CTQ of Industrial Engineering" at bounding box center [205, 63] width 94 height 8
copy h3 "CTQ of Industrial Engineering"
click at [145, 97] on link "1 Course details" at bounding box center [148, 101] width 77 height 11
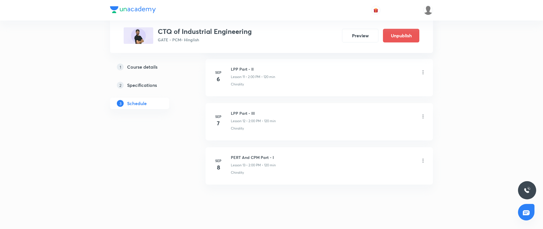
scroll to position [773, 0]
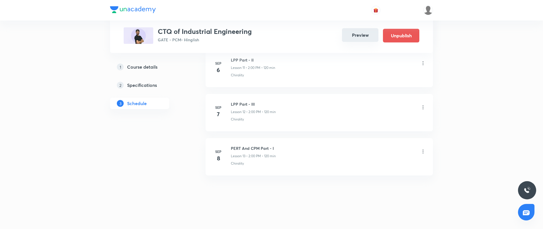
click at [361, 38] on button "Preview" at bounding box center [360, 35] width 36 height 14
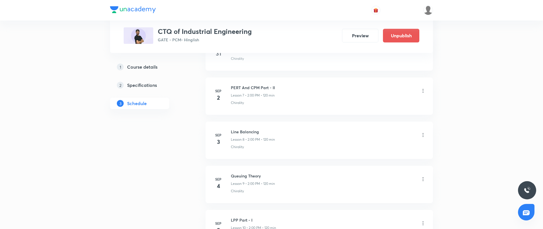
scroll to position [773, 0]
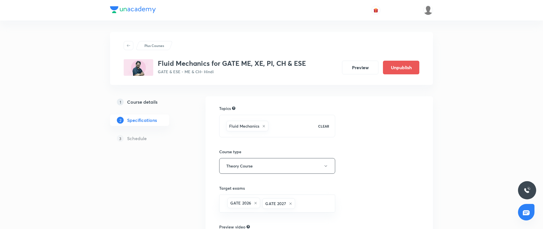
drag, startPoint x: 0, startPoint y: 0, endPoint x: 138, endPoint y: 104, distance: 172.4
click at [138, 103] on h5 "Course details" at bounding box center [142, 101] width 30 height 7
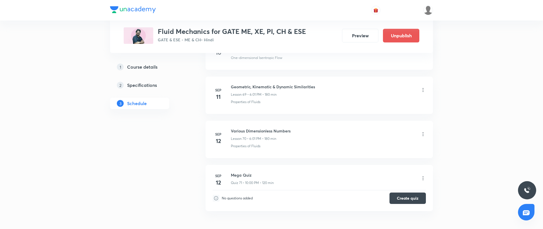
scroll to position [3370, 0]
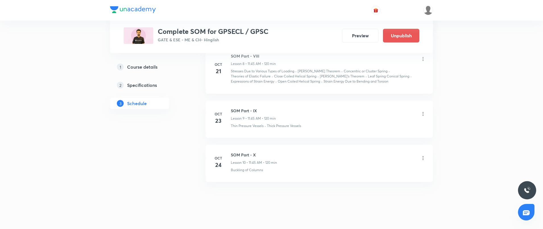
scroll to position [704, 0]
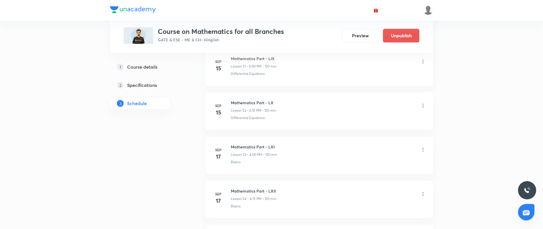
scroll to position [2529, 0]
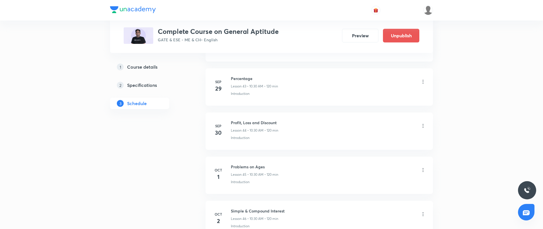
scroll to position [2448, 0]
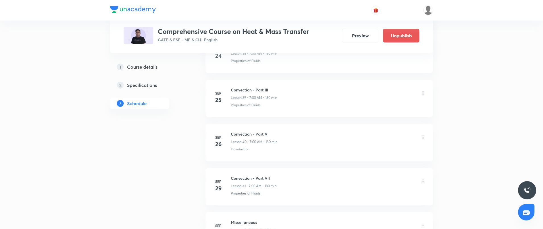
drag, startPoint x: 546, startPoint y: 213, endPoint x: 373, endPoint y: 135, distance: 189.0
click at [373, 135] on div "Convection - Part V Lesson 40 • 7:00 AM • 180 min" at bounding box center [328, 137] width 195 height 13
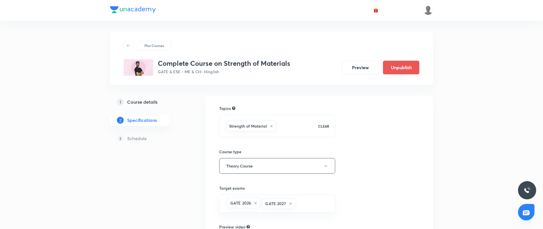
click at [204, 61] on h3 "Complete Course on Strength of Materials" at bounding box center [224, 63] width 133 height 8
copy h3 "Complete Course on Strength of Materials"
click at [155, 101] on h5 "Course details" at bounding box center [142, 101] width 30 height 7
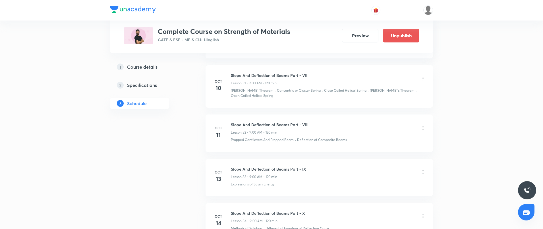
scroll to position [2666, 0]
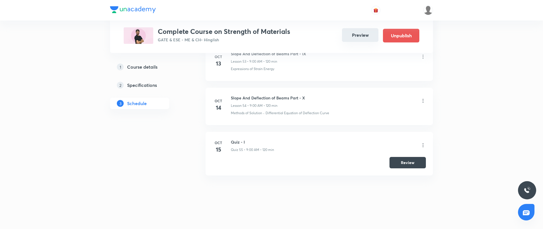
click at [362, 36] on button "Preview" at bounding box center [360, 35] width 36 height 14
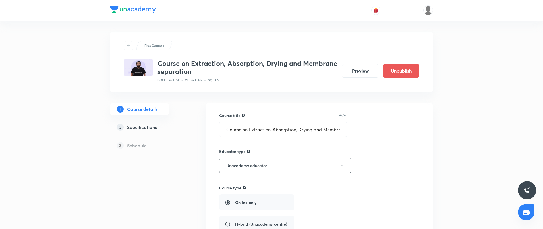
click at [212, 62] on h3 "Course on Extraction, Absorption, Drying and Membrane separation" at bounding box center [248, 67] width 180 height 16
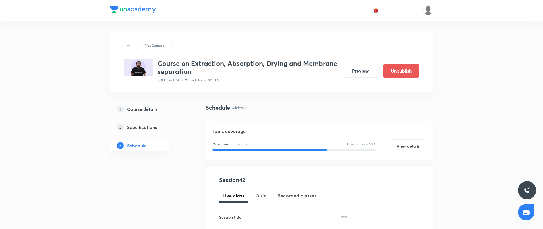
click at [239, 116] on div "Schedule 41 classes" at bounding box center [320, 112] width 228 height 18
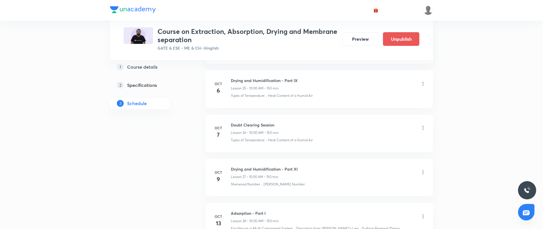
scroll to position [2037, 0]
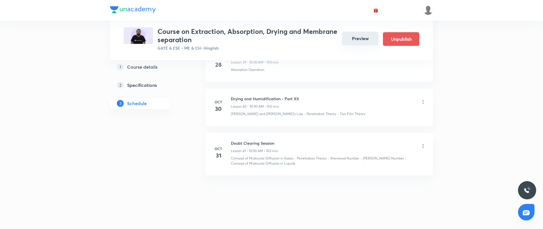
click at [358, 34] on button "Preview" at bounding box center [360, 39] width 36 height 14
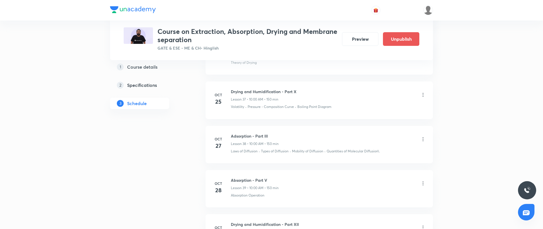
scroll to position [2037, 0]
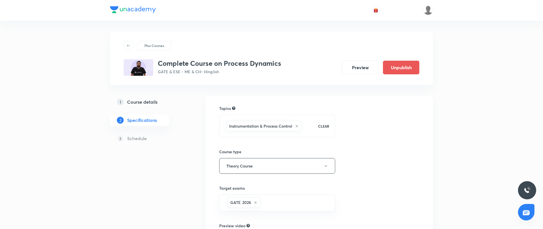
click at [148, 103] on h5 "Course details" at bounding box center [142, 101] width 30 height 7
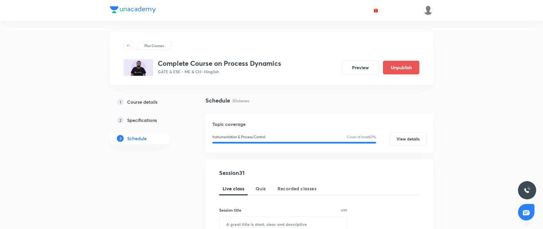
click at [221, 65] on h3 "Complete Course on Process Dynamics" at bounding box center [219, 63] width 123 height 8
copy h3 "Complete Course on Process Dynamics"
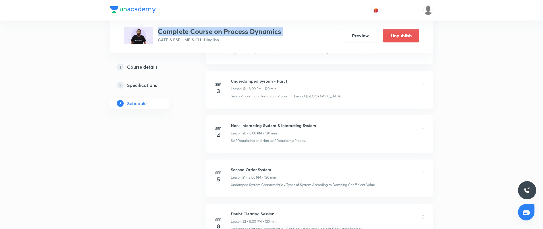
scroll to position [1539, 0]
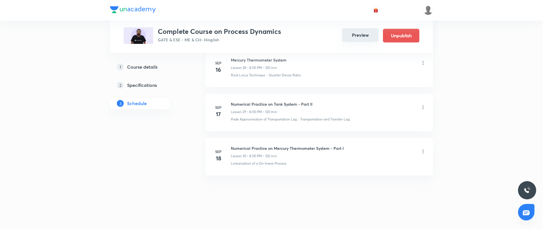
click at [373, 36] on button "Preview" at bounding box center [360, 35] width 36 height 14
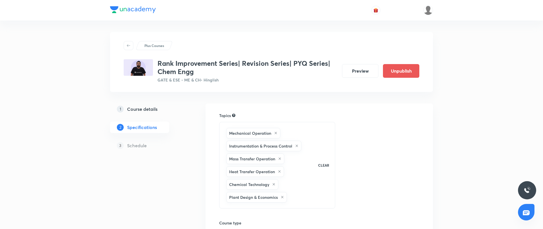
click at [168, 109] on div "1 Course details" at bounding box center [150, 109] width 66 height 7
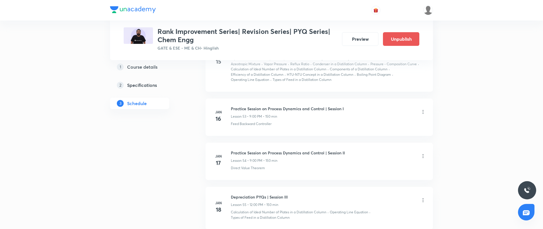
scroll to position [2808, 0]
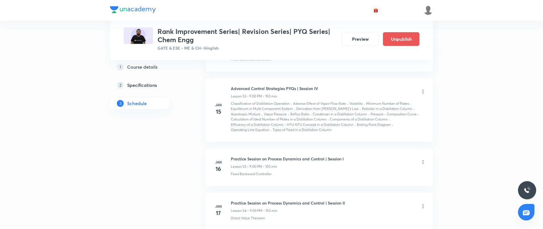
click at [207, 35] on h3 "Rank Improvement Series| Revision Series| PYQ Series| Chem Engg" at bounding box center [248, 35] width 180 height 16
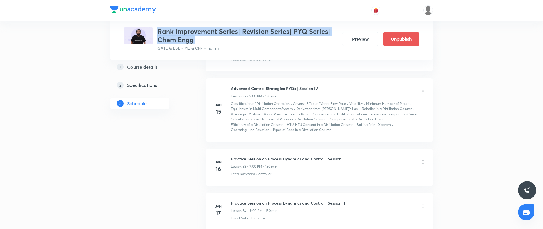
click at [207, 35] on h3 "Rank Improvement Series| Revision Series| PYQ Series| Chem Engg" at bounding box center [248, 35] width 180 height 16
copy h3 "Rank Improvement Series| Revision Series| PYQ Series| Chem Engg"
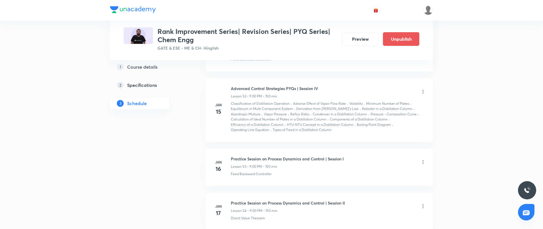
click at [231, 106] on p "Equilibrium in Multi Component System" at bounding box center [262, 108] width 62 height 5
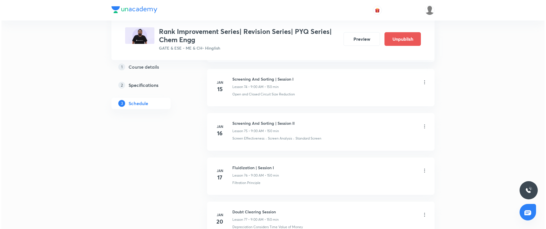
scroll to position [4786, 0]
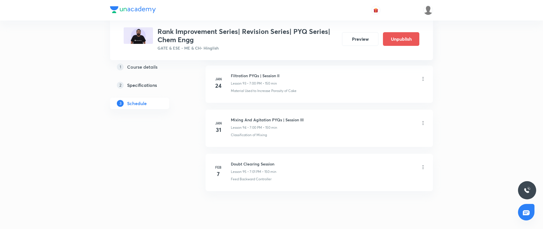
click at [427, 154] on li "Feb 7 Doubt Clearing Session Lesson 95 • 7:01 PM • 150 min Feed Backward Contro…" at bounding box center [320, 172] width 228 height 37
click at [424, 164] on icon at bounding box center [423, 167] width 6 height 6
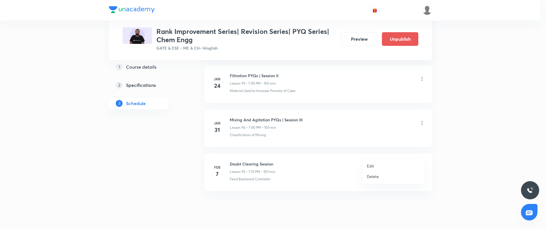
click at [370, 166] on p "Edit" at bounding box center [370, 166] width 7 height 6
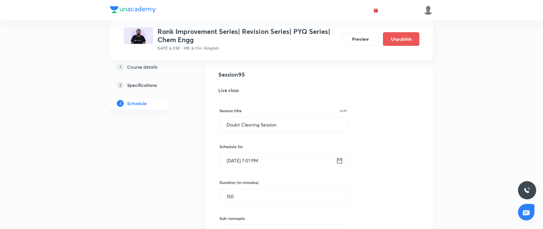
scroll to position [4647, 0]
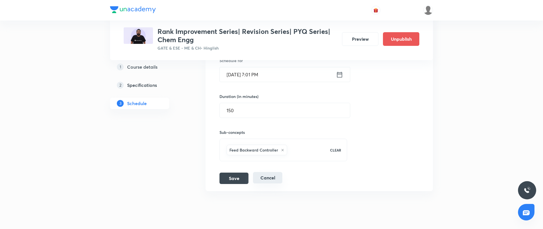
click at [270, 172] on button "Cancel" at bounding box center [267, 177] width 29 height 11
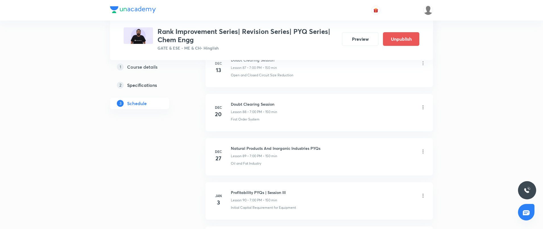
scroll to position [4332, 0]
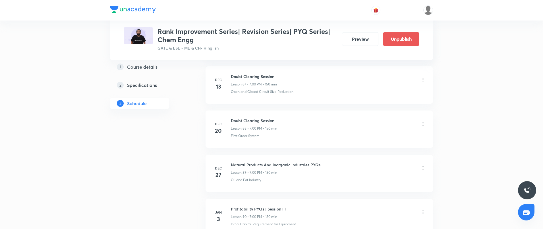
click at [422, 121] on icon at bounding box center [423, 124] width 6 height 6
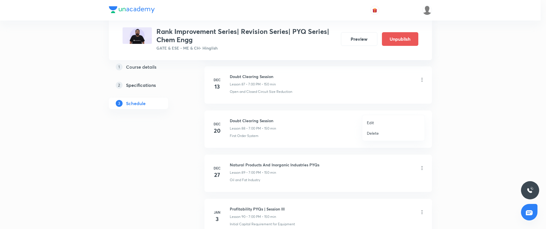
click at [367, 123] on p "Edit" at bounding box center [370, 122] width 7 height 6
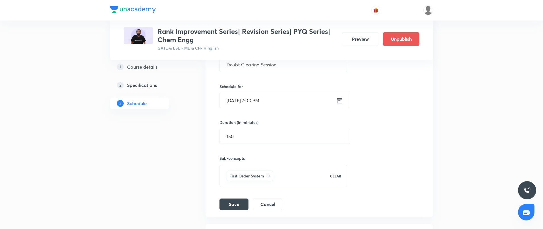
scroll to position [4408, 0]
click at [266, 197] on button "Cancel" at bounding box center [267, 202] width 29 height 11
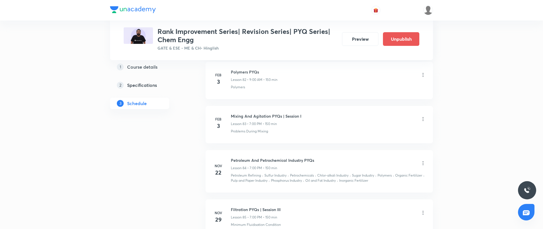
scroll to position [4105, 0]
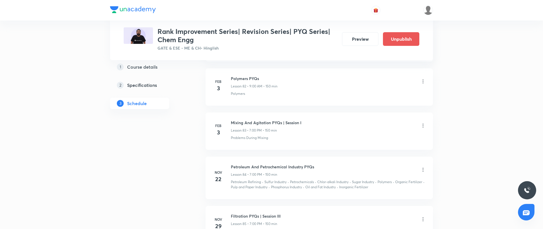
click at [275, 164] on div "Petroleum And Petrochemical Industry PYQs Lesson 84 • 7:00 PM • 150 min Petrole…" at bounding box center [328, 177] width 195 height 26
click at [425, 123] on icon at bounding box center [423, 126] width 6 height 6
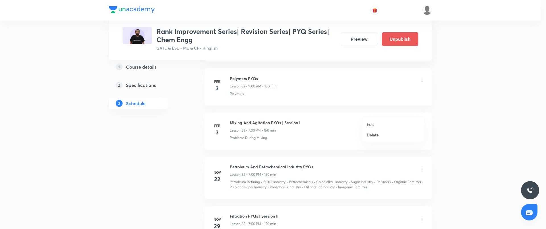
click at [383, 123] on li "Edit" at bounding box center [393, 124] width 62 height 11
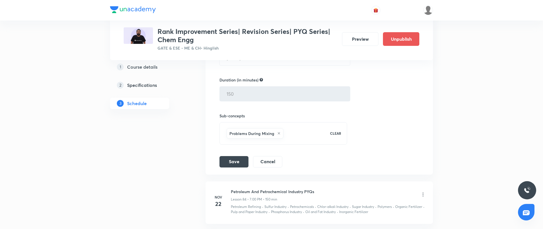
scroll to position [4228, 0]
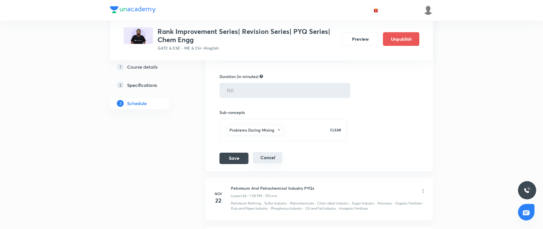
click at [258, 152] on button "Cancel" at bounding box center [267, 157] width 29 height 11
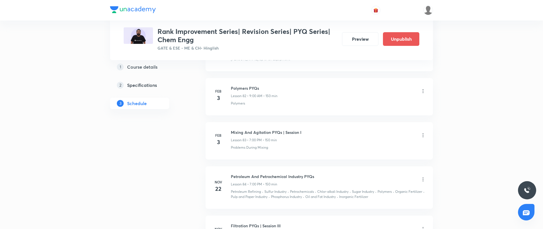
scroll to position [4598, 0]
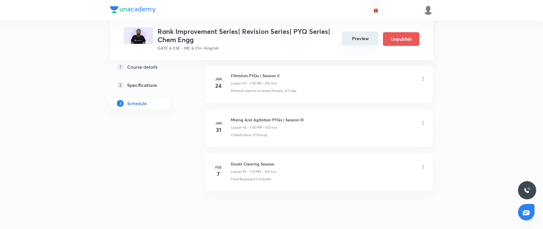
click at [362, 44] on button "Preview" at bounding box center [360, 39] width 36 height 14
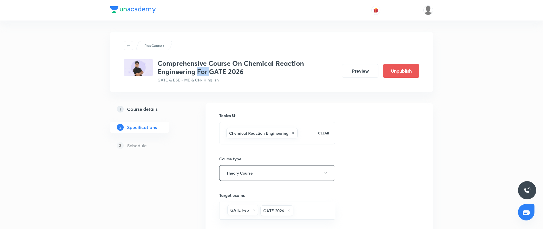
click at [199, 69] on h3 "Comprehensive Course On Chemical Reaction Engineering For GATE 2026" at bounding box center [248, 67] width 180 height 16
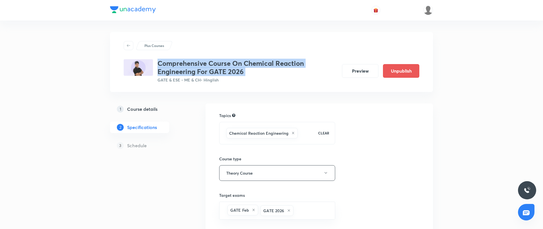
click at [199, 69] on h3 "Comprehensive Course On Chemical Reaction Engineering For GATE 2026" at bounding box center [248, 67] width 180 height 16
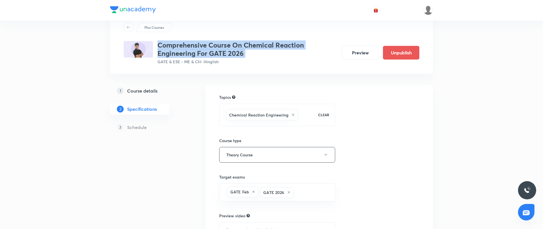
scroll to position [19, 0]
click at [148, 93] on h5 "Course details" at bounding box center [142, 89] width 30 height 7
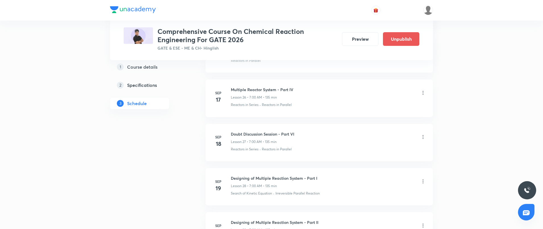
scroll to position [1555, 0]
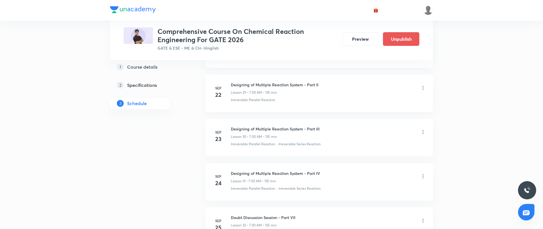
click at [283, 73] on ul "[DATE] Introduction & Overview of Chemical Reaction Engineering Lesson 1 • 7:00…" at bounding box center [320, 135] width 228 height 2602
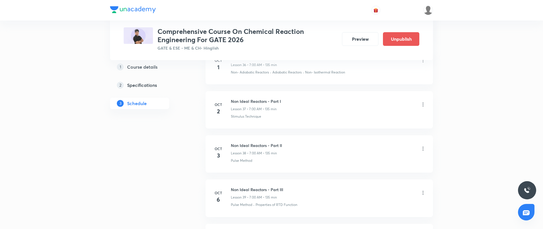
scroll to position [1905, 0]
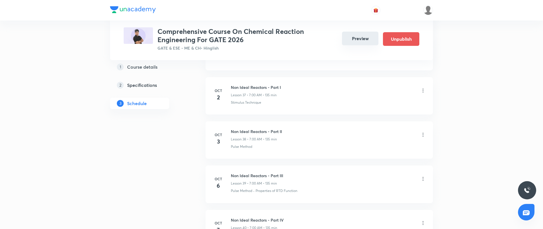
click at [368, 39] on button "Preview" at bounding box center [360, 39] width 36 height 14
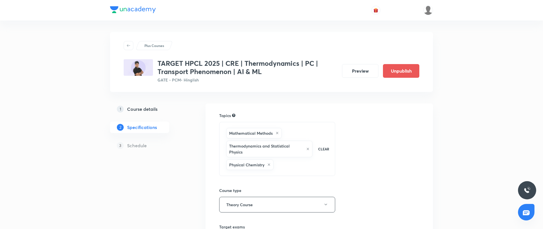
click at [154, 111] on h5 "Course details" at bounding box center [142, 109] width 30 height 7
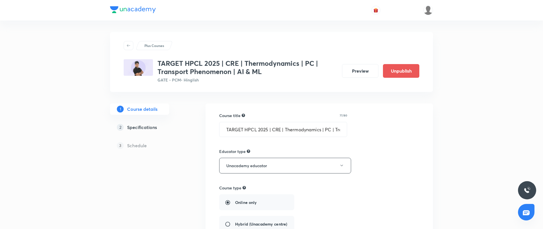
click at [210, 64] on h3 "TARGET HPCL 2025 | CRE | Thermodynamics | PC | Transport Phenomenon | AI & ML" at bounding box center [248, 67] width 180 height 16
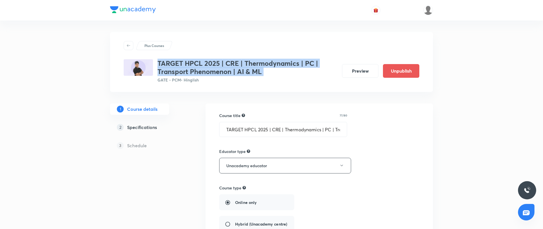
click at [210, 64] on h3 "TARGET HPCL 2025 | CRE | Thermodynamics | PC | Transport Phenomenon | AI & ML" at bounding box center [248, 67] width 180 height 16
copy h3 "TARGET HPCL 2025 | CRE | Thermodynamics | PC | Transport Phenomenon | AI & ML"
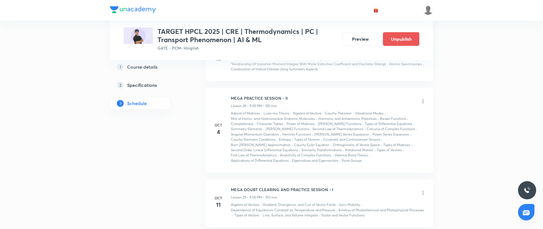
scroll to position [1775, 0]
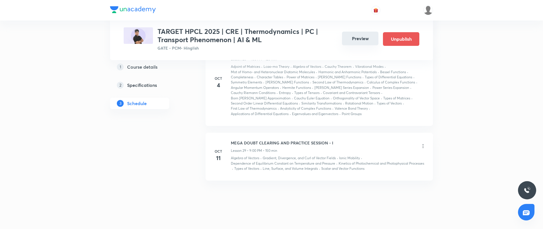
click at [364, 39] on button "Preview" at bounding box center [360, 39] width 36 height 14
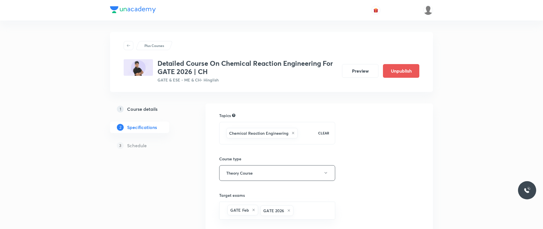
click at [148, 108] on h5 "Course details" at bounding box center [142, 109] width 30 height 7
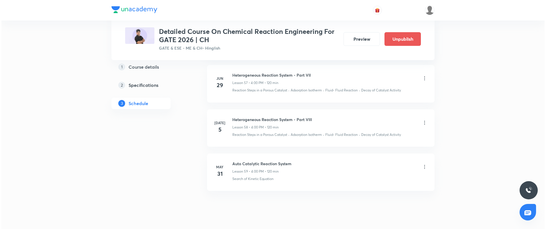
scroll to position [2859, 0]
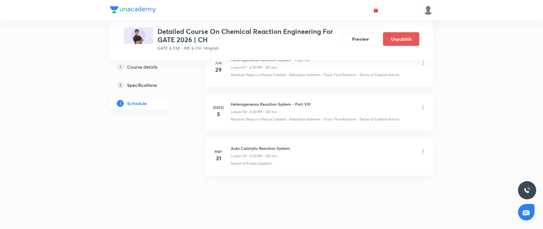
click at [420, 146] on div "Auto Catalytic Reaction System Lesson 59 • 4:00 PM • 120 min" at bounding box center [328, 151] width 195 height 13
click at [425, 152] on icon at bounding box center [423, 151] width 6 height 6
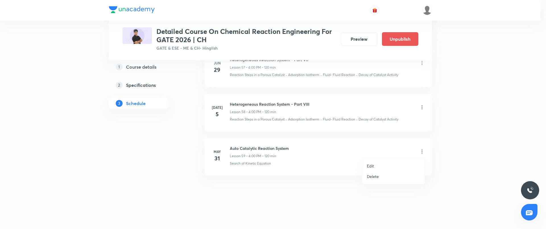
click at [375, 167] on li "Edit" at bounding box center [393, 165] width 62 height 11
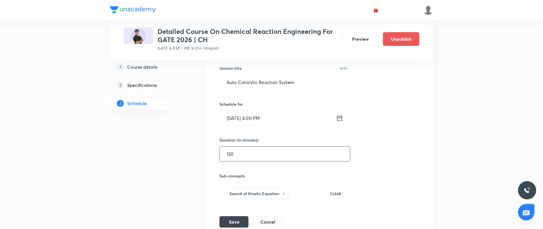
scroll to position [2759, 0]
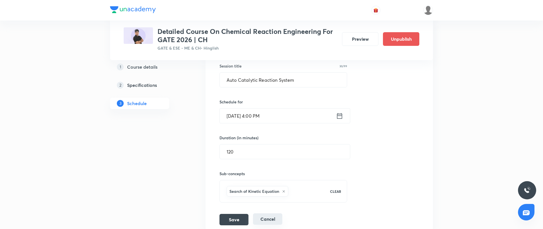
click at [266, 218] on button "Cancel" at bounding box center [267, 218] width 29 height 11
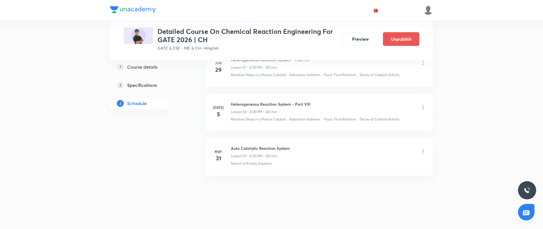
scroll to position [2671, 0]
click at [423, 108] on icon at bounding box center [423, 107] width 6 height 6
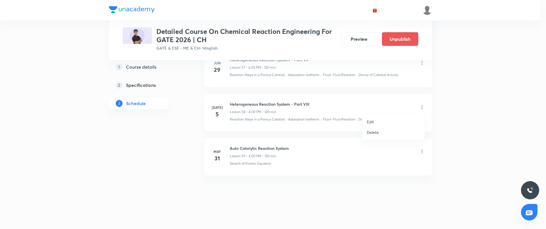
click at [385, 121] on li "Edit" at bounding box center [393, 121] width 62 height 11
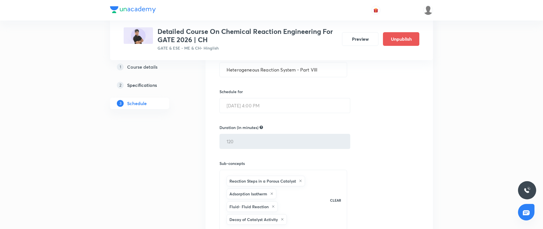
scroll to position [2813, 0]
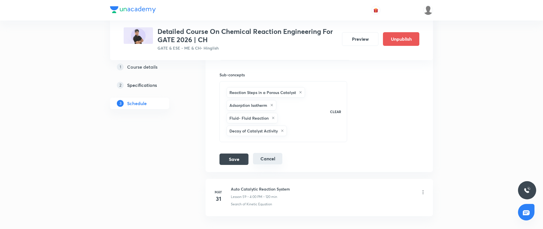
click at [260, 158] on button "Cancel" at bounding box center [267, 158] width 29 height 11
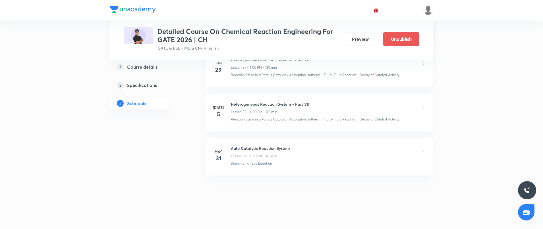
scroll to position [2671, 0]
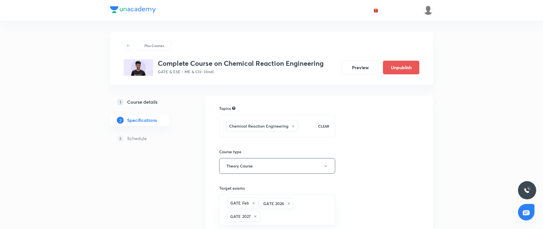
drag, startPoint x: 0, startPoint y: 0, endPoint x: 143, endPoint y: 99, distance: 174.3
click at [143, 100] on h5 "Course details" at bounding box center [142, 101] width 30 height 7
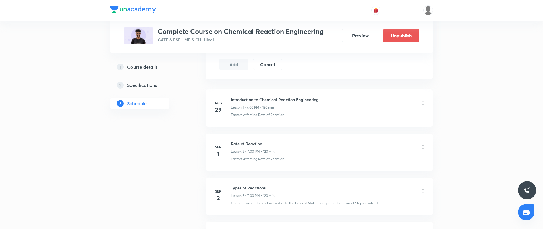
scroll to position [318, 0]
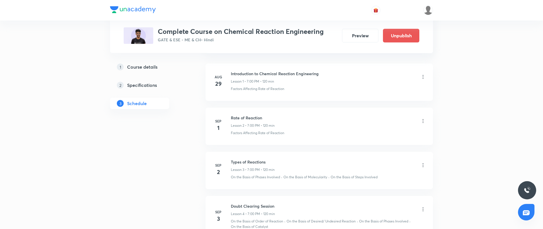
click at [256, 28] on h3 "Complete Course on Chemical Reaction Engineering" at bounding box center [241, 31] width 166 height 8
click at [255, 28] on h3 "Complete Course on Chemical Reaction Engineering" at bounding box center [241, 31] width 166 height 8
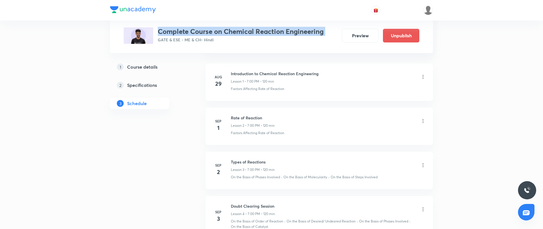
click at [255, 28] on h3 "Complete Course on Chemical Reaction Engineering" at bounding box center [241, 31] width 166 height 8
copy h3 "Complete Course on Chemical Reaction Engineering"
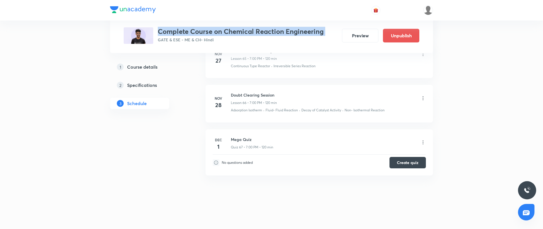
scroll to position [2946, 0]
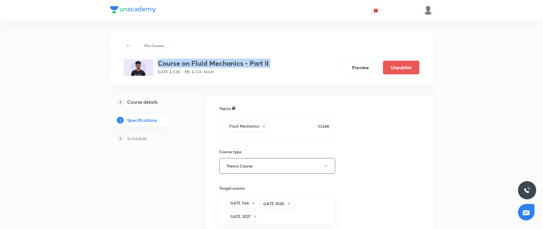
click at [235, 58] on div "Plus Courses Course on Fluid Mechanics - Part II GATE & ESE - ME & CH • Hindi P…" at bounding box center [272, 58] width 296 height 35
click at [136, 103] on h5 "Course details" at bounding box center [142, 101] width 30 height 7
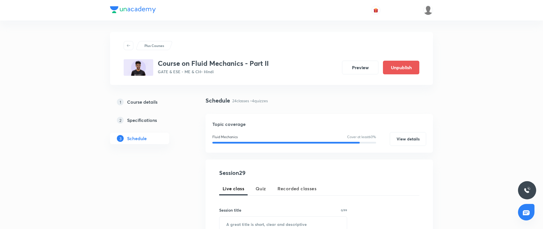
click at [543, 8] on header at bounding box center [271, 10] width 543 height 20
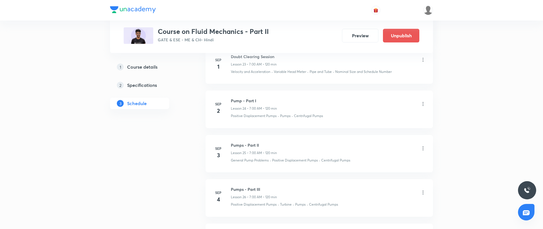
scroll to position [1332, 0]
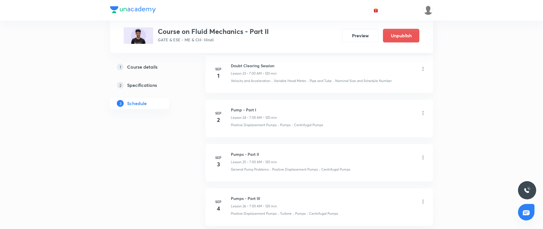
click at [370, 42] on button "Preview" at bounding box center [360, 36] width 36 height 14
click at [370, 40] on button "Preview" at bounding box center [360, 35] width 36 height 14
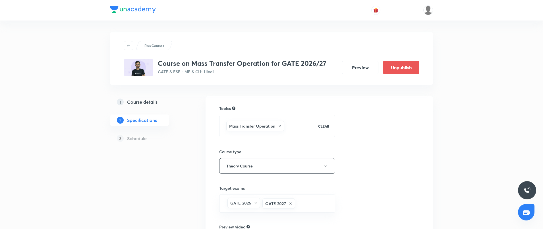
click at [424, 127] on div "Topics Mass Transfer Operation CLEAR Course type Theory Course Target exams GAT…" at bounding box center [320, 203] width 228 height 215
click at [154, 99] on h5 "Course details" at bounding box center [142, 101] width 30 height 7
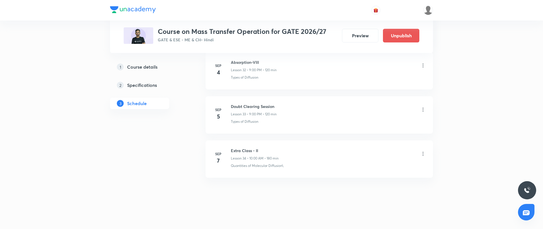
scroll to position [1698, 0]
click at [361, 35] on button "Preview" at bounding box center [360, 35] width 36 height 14
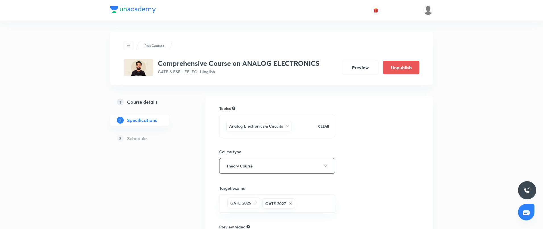
click at [203, 98] on div "Plus Courses Comprehensive Course on ANALOG ELECTRONICS GATE & ESE - EE, EC • H…" at bounding box center [271, 176] width 323 height 288
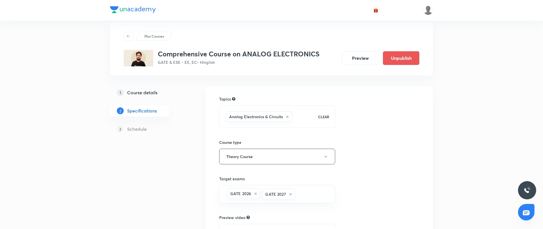
click at [154, 96] on link "1 Course details" at bounding box center [148, 92] width 77 height 11
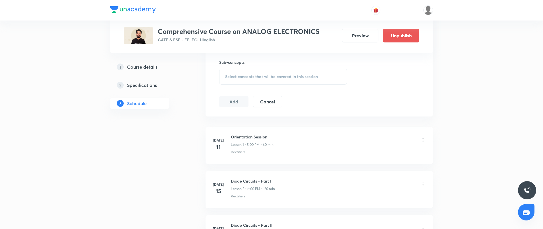
scroll to position [298, 0]
drag, startPoint x: 385, startPoint y: 24, endPoint x: 535, endPoint y: 58, distance: 154.4
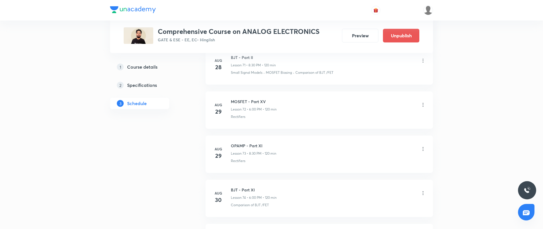
scroll to position [3645, 0]
click at [359, 37] on button "Preview" at bounding box center [360, 35] width 36 height 14
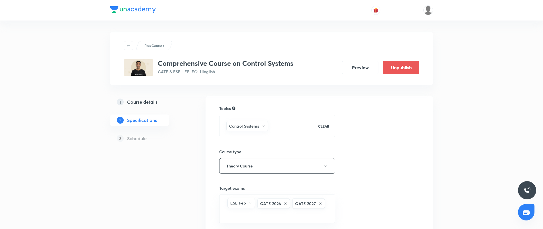
click at [214, 63] on h3 "Comprehensive Course on Control Systems" at bounding box center [226, 63] width 136 height 8
copy h3 "Comprehensive Course on Control Systems"
click at [140, 102] on h5 "Course details" at bounding box center [142, 101] width 30 height 7
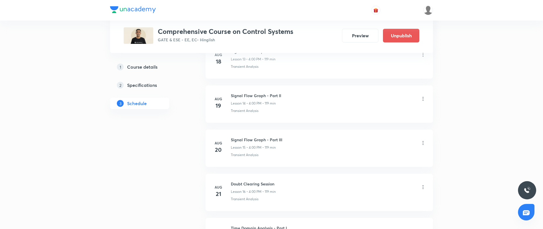
scroll to position [809, 0]
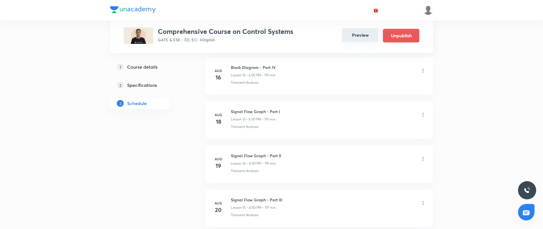
click at [359, 33] on button "Preview" at bounding box center [360, 35] width 36 height 14
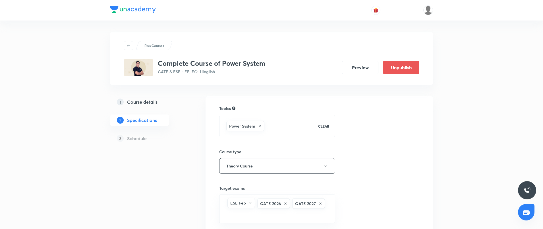
drag, startPoint x: 0, startPoint y: 0, endPoint x: 186, endPoint y: 67, distance: 197.8
click at [186, 67] on h3 "Complete Course of Power System" at bounding box center [212, 63] width 108 height 8
copy h3 "Complete Course of Power System"
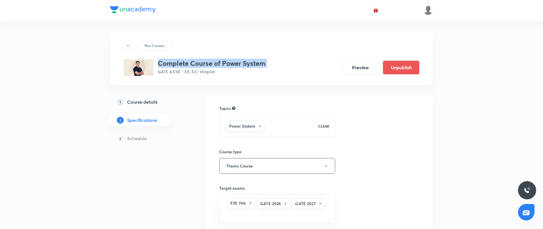
click at [128, 101] on h5 "Course details" at bounding box center [142, 101] width 30 height 7
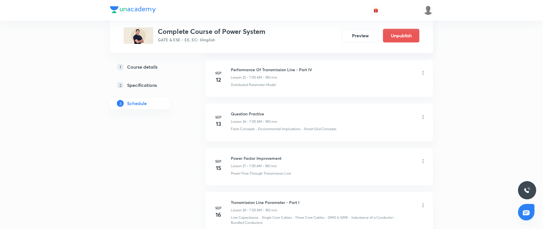
scroll to position [1159, 0]
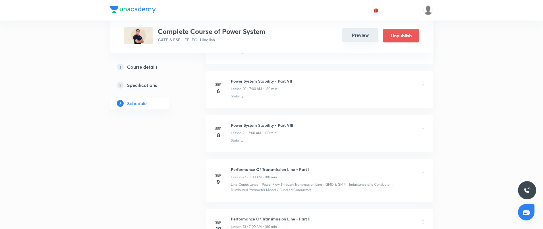
click at [367, 32] on button "Preview" at bounding box center [360, 35] width 36 height 14
